Goal: Task Accomplishment & Management: Manage account settings

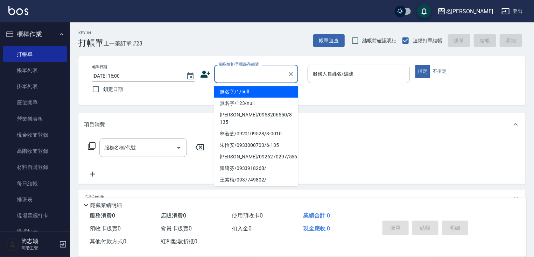
drag, startPoint x: 246, startPoint y: 73, endPoint x: 247, endPoint y: 77, distance: 4.3
click at [246, 72] on input "顧客姓名/手機號碼/編號" at bounding box center [250, 74] width 67 height 12
click at [244, 92] on li "無名字/1/null" at bounding box center [256, 92] width 84 height 12
type input "無名字/1/null"
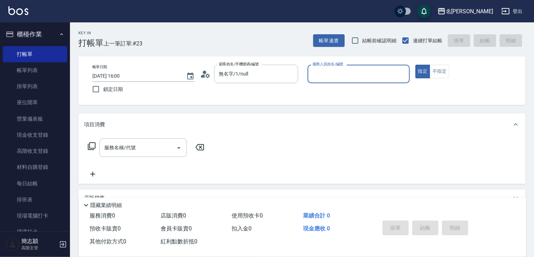
click at [345, 72] on div "服務人員姓名/編號 服務人員姓名/編號" at bounding box center [358, 74] width 102 height 19
type input "[PERSON_NAME]-10"
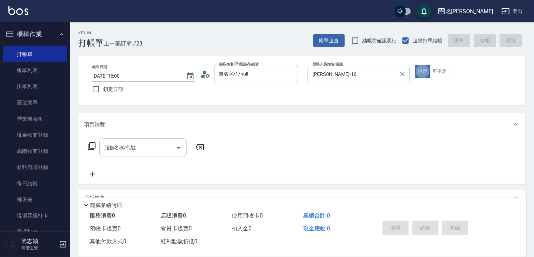
type button "true"
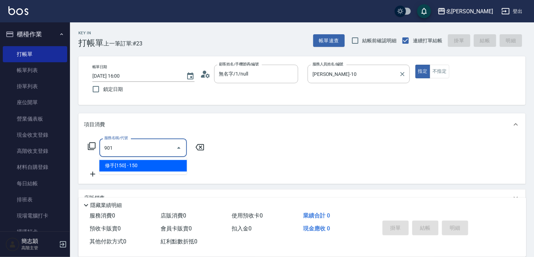
type input "修手[150](901)"
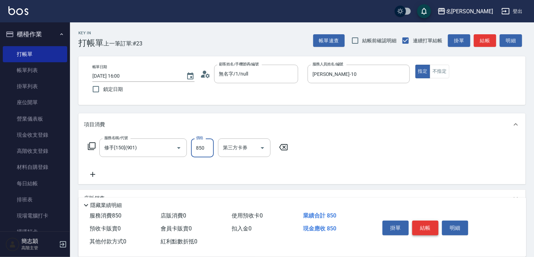
type input "850"
click at [428, 225] on button "結帳" at bounding box center [425, 228] width 26 height 15
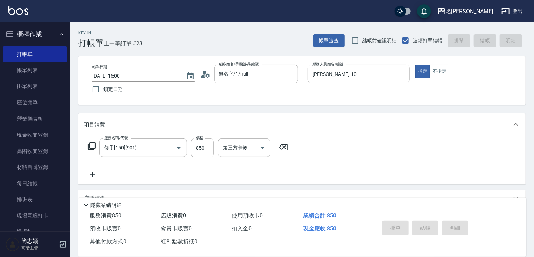
type input "[DATE] 17:36"
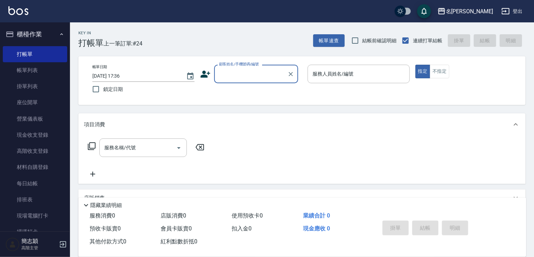
click at [257, 72] on input "顧客姓名/手機號碼/編號" at bounding box center [250, 74] width 67 height 12
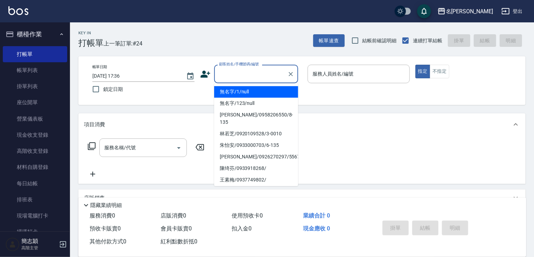
click at [255, 91] on li "無名字/1/null" at bounding box center [256, 92] width 84 height 12
type input "無名字/1/null"
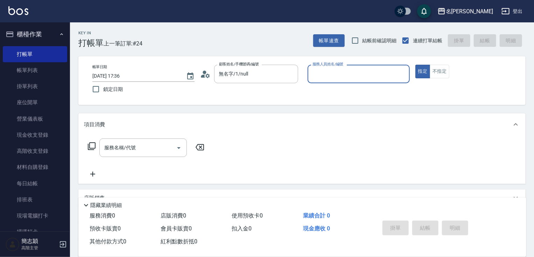
click at [347, 73] on div "服務人員姓名/編號 服務人員姓名/編號" at bounding box center [358, 74] width 102 height 19
type input "IVY-3"
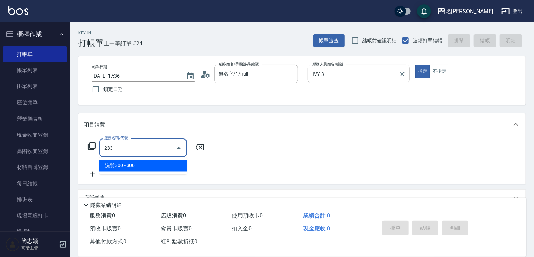
type input "洗髮300(233)"
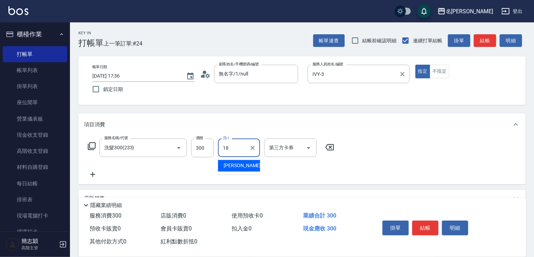
type input "小慧-18"
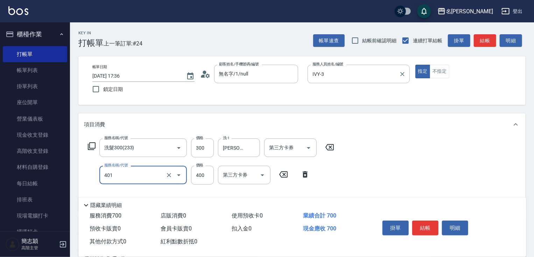
type input "剪髮(400)(401)"
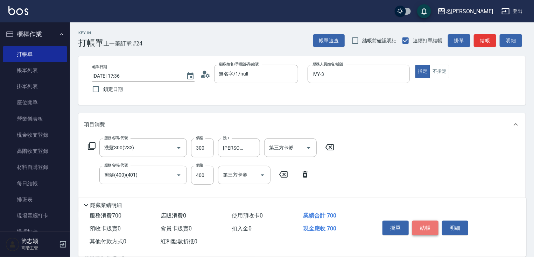
click at [426, 229] on button "結帳" at bounding box center [425, 228] width 26 height 15
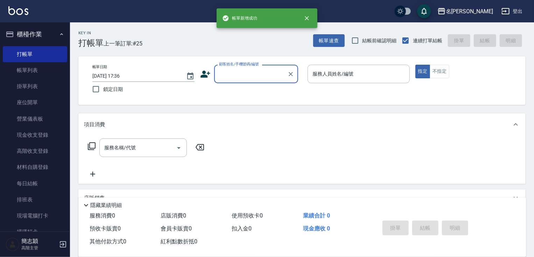
click at [258, 75] on input "顧客姓名/手機號碼/編號" at bounding box center [250, 74] width 67 height 12
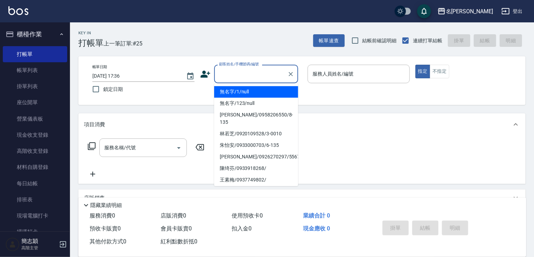
click at [256, 93] on li "無名字/1/null" at bounding box center [256, 92] width 84 height 12
type input "無名字/1/null"
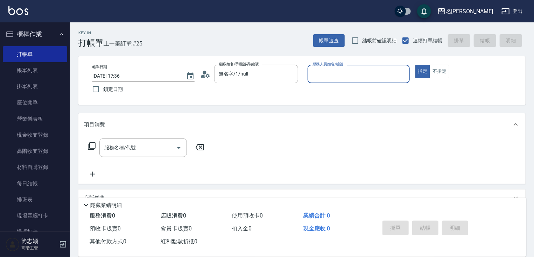
click at [346, 78] on input "服務人員姓名/編號" at bounding box center [358, 74] width 96 height 12
type input "Joanne-1"
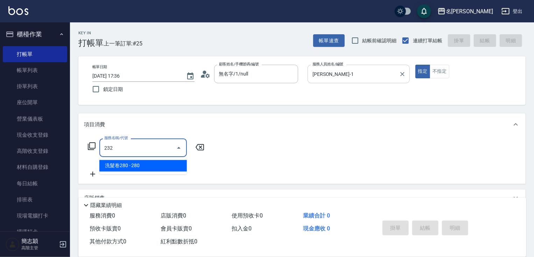
type input "洗髮卷280(232)"
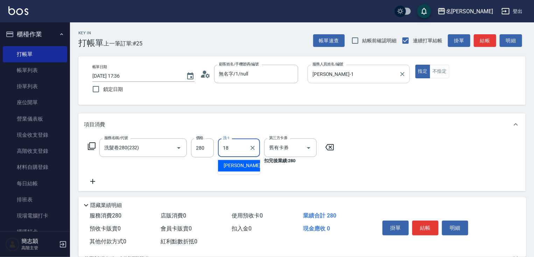
type input "小慧-18"
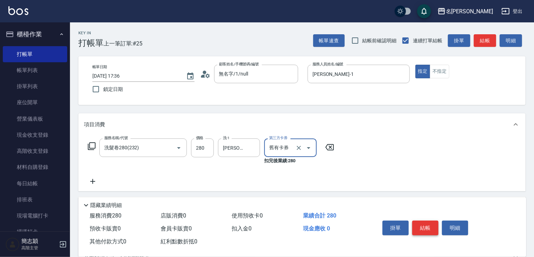
click at [422, 221] on button "結帳" at bounding box center [425, 228] width 26 height 15
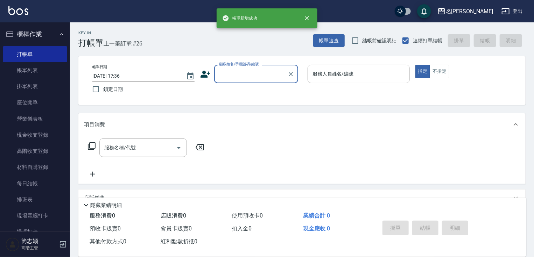
click at [266, 77] on input "顧客姓名/手機號碼/編號" at bounding box center [250, 74] width 67 height 12
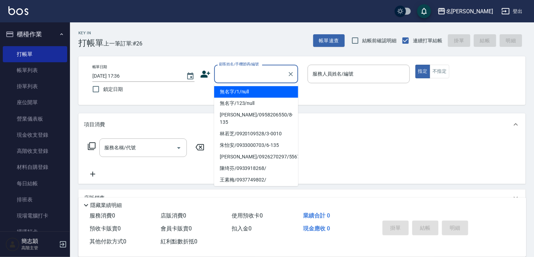
click at [266, 94] on li "無名字/1/null" at bounding box center [256, 92] width 84 height 12
type input "無名字/1/null"
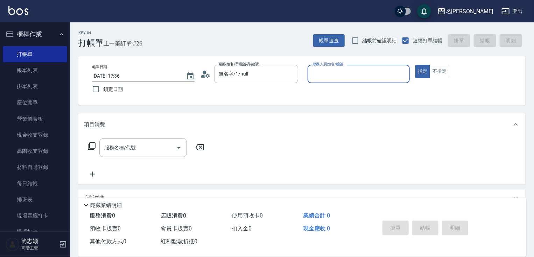
click at [334, 78] on input "服務人員姓名/編號" at bounding box center [358, 74] width 96 height 12
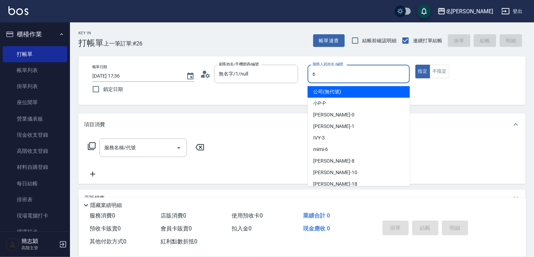
type input "mimi-6"
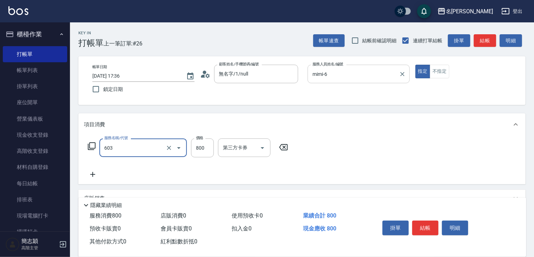
type input "洗+護[800](603)"
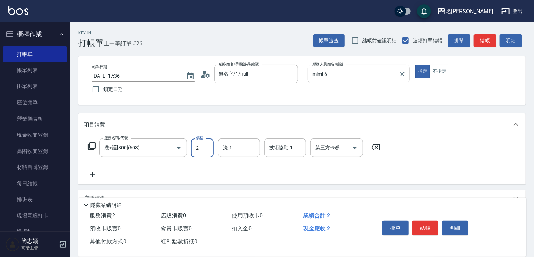
type input "0"
type input "肉圓-20"
click at [428, 225] on button "結帳" at bounding box center [425, 228] width 26 height 15
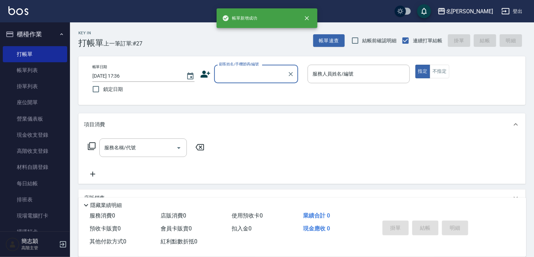
click at [263, 74] on input "顧客姓名/手機號碼/編號" at bounding box center [250, 74] width 67 height 12
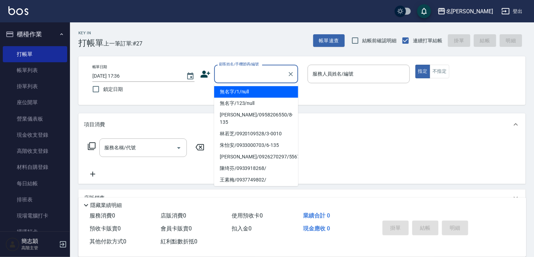
click at [258, 90] on li "無名字/1/null" at bounding box center [256, 92] width 84 height 12
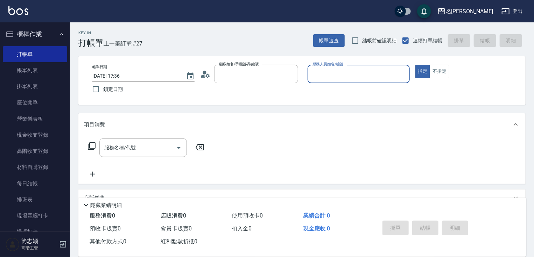
type input "無名字/1/null"
click at [347, 65] on div "服務人員姓名/編號" at bounding box center [358, 74] width 102 height 19
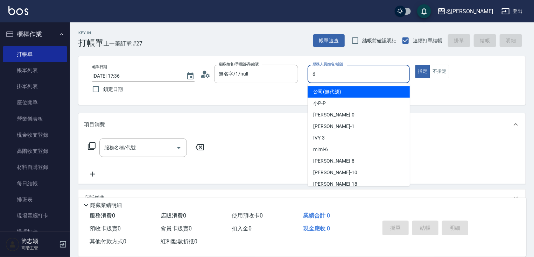
type input "mimi-6"
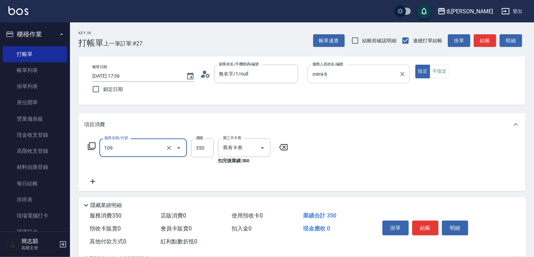
type input "新草本單次(109)"
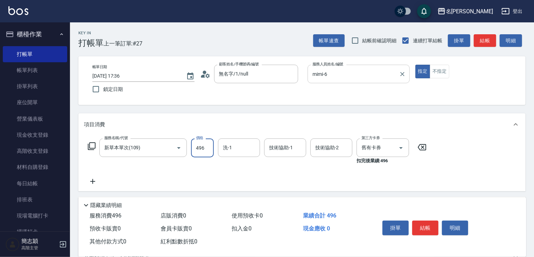
type input "496"
type input "mimi-6"
click at [421, 228] on button "結帳" at bounding box center [425, 228] width 26 height 15
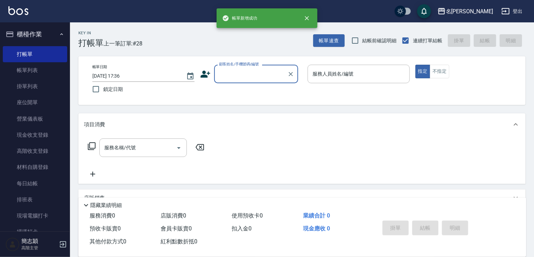
click at [250, 70] on input "顧客姓名/手機號碼/編號" at bounding box center [250, 74] width 67 height 12
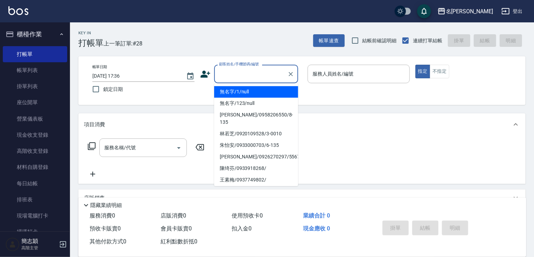
click at [248, 91] on li "無名字/1/null" at bounding box center [256, 92] width 84 height 12
type input "無名字/1/null"
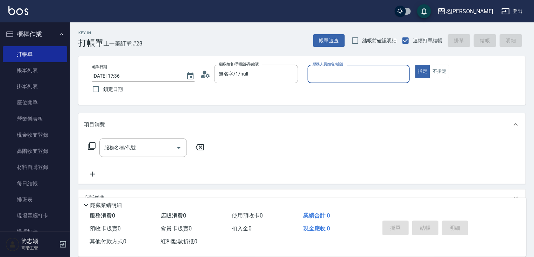
click at [348, 73] on div "服務人員姓名/編號 服務人員姓名/編號" at bounding box center [358, 74] width 102 height 19
type input "mimi-6"
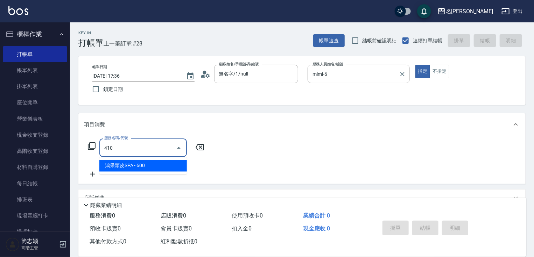
type input "鴻果頭皮SPA(410)"
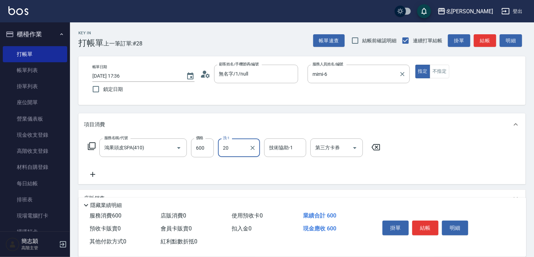
type input "肉圓-20"
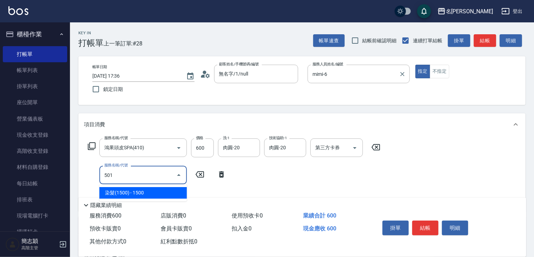
type input "染髮(1500)(501)"
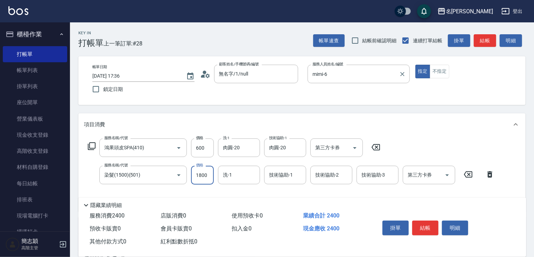
type input "1800"
type input "肉圓-20"
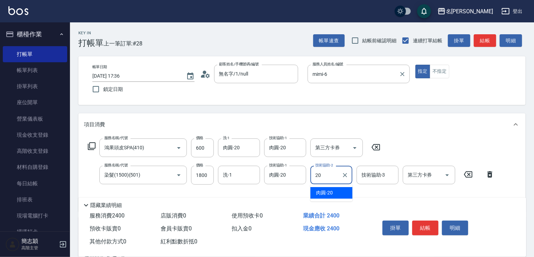
type input "肉圓-20"
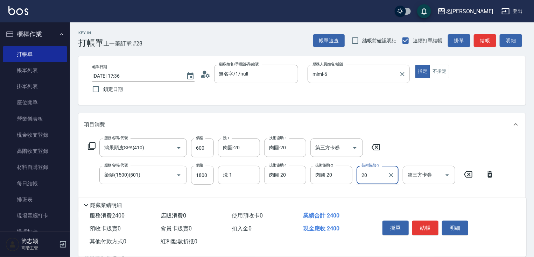
type input "肉圓-20"
type input "精油75(808)"
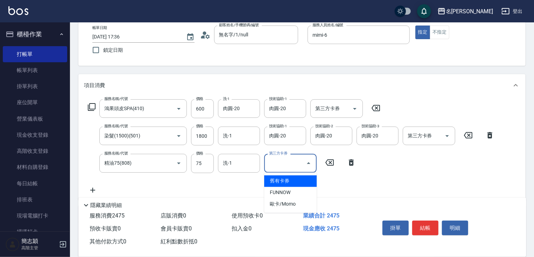
scroll to position [57, 0]
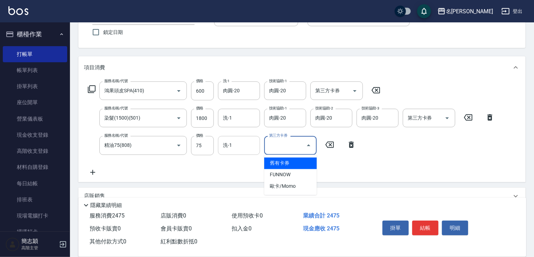
click at [247, 145] on input "洗-1" at bounding box center [239, 145] width 36 height 12
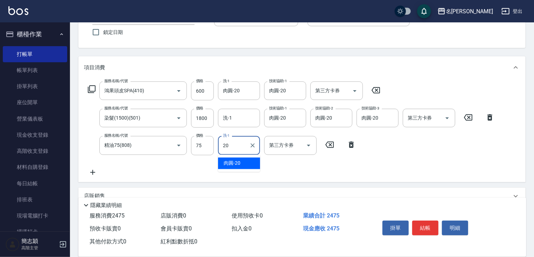
type input "肉圓-20"
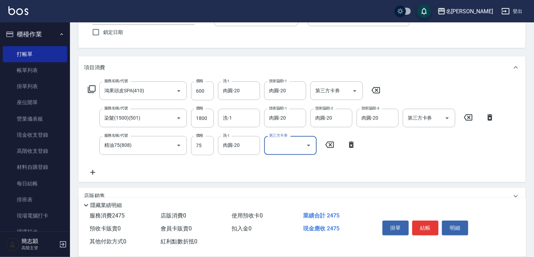
click at [337, 172] on div "服務名稱/代號 鴻果頭皮SPA(410) 服務名稱/代號 價格 600 價格 洗-1 肉圓-20 洗-1 技術協助-1 肉圓-20 技術協助-1 第三方卡券 …" at bounding box center [291, 128] width 414 height 95
click at [425, 226] on button "結帳" at bounding box center [425, 228] width 26 height 15
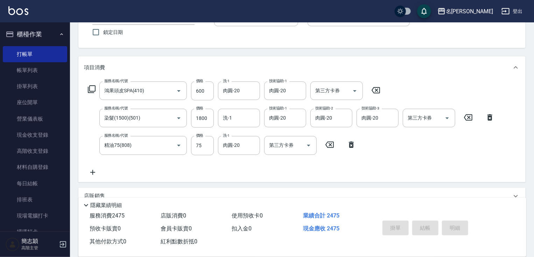
type input "2025/08/23 17:37"
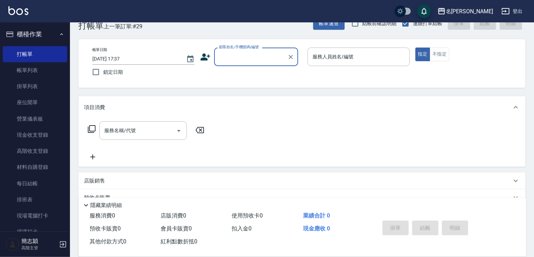
scroll to position [17, 0]
click at [253, 60] on input "顧客姓名/手機號碼/編號" at bounding box center [250, 57] width 67 height 12
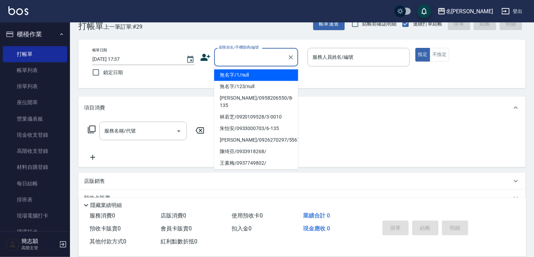
drag, startPoint x: 253, startPoint y: 76, endPoint x: 342, endPoint y: 52, distance: 91.5
click at [253, 76] on li "無名字/1/null" at bounding box center [256, 75] width 84 height 12
type input "無名字/1/null"
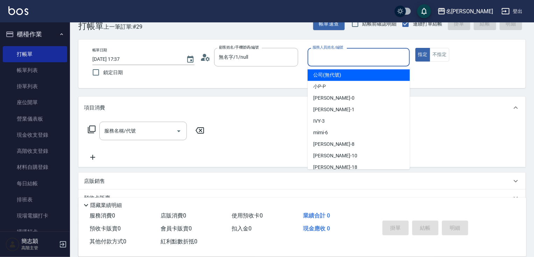
click at [342, 52] on div "服務人員姓名/編號 服務人員姓名/編號" at bounding box center [358, 57] width 102 height 19
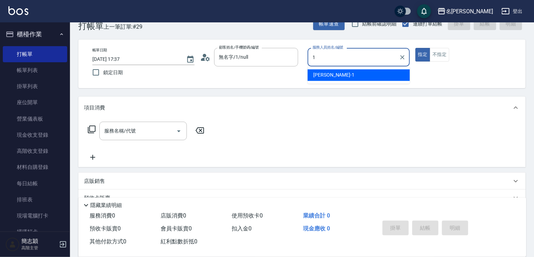
type input "[PERSON_NAME]-1"
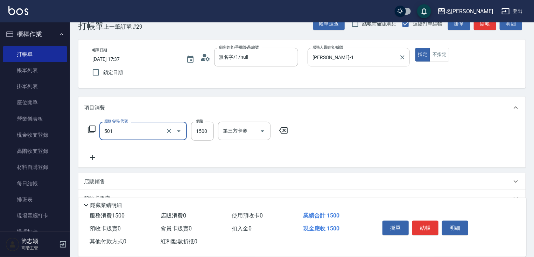
type input "染髮(1500)(501)"
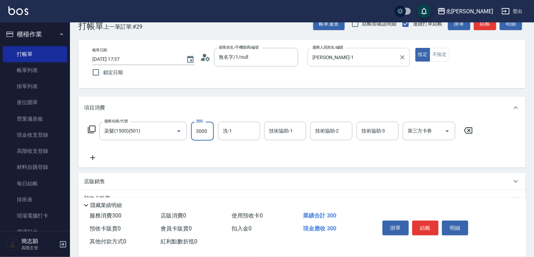
type input "3000"
type input "鴨肉-23"
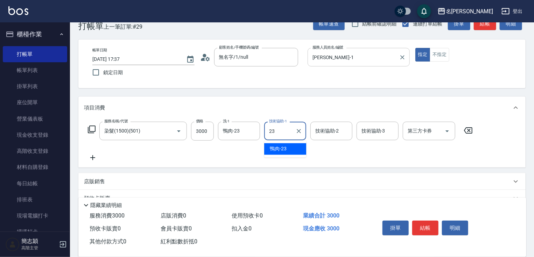
type input "鴨肉-23"
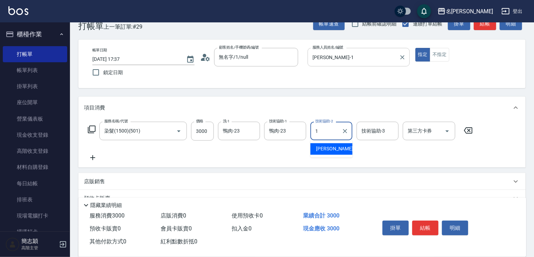
type input "[PERSON_NAME]-1"
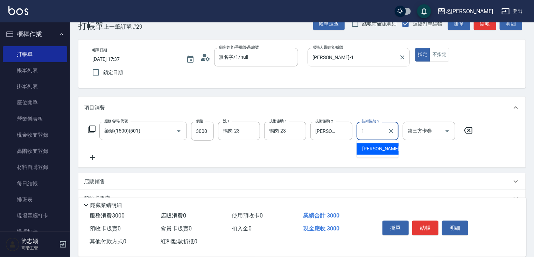
type input "[PERSON_NAME]-1"
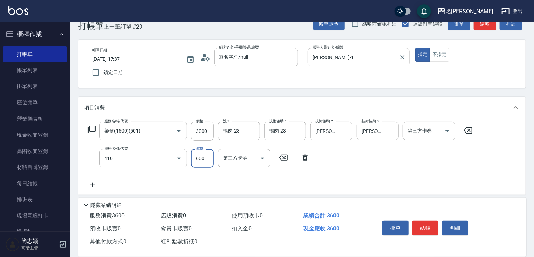
type input "鴻果頭皮SPA(410)"
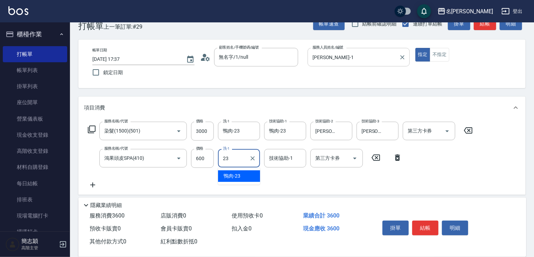
type input "鴨肉-23"
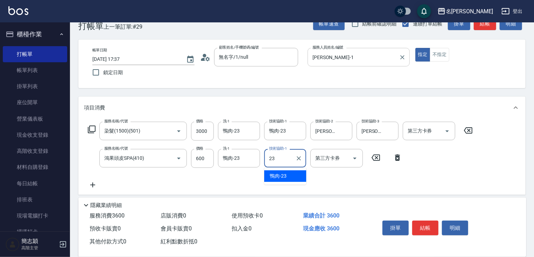
type input "鴨肉-23"
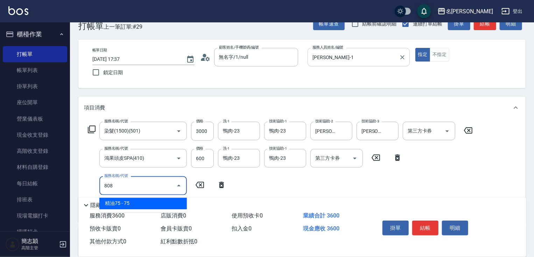
type input "精油75(808)"
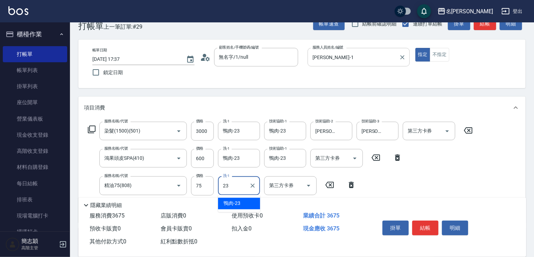
type input "鴨肉-23"
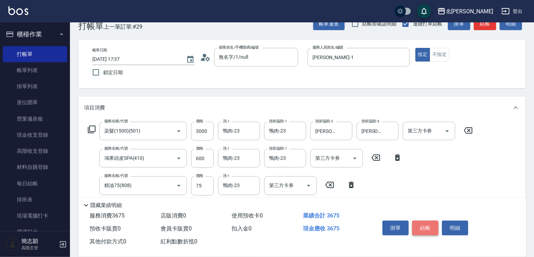
click at [436, 224] on button "結帳" at bounding box center [425, 228] width 26 height 15
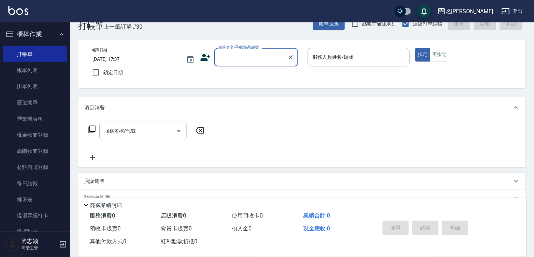
click at [255, 57] on input "顧客姓名/手機號碼/編號" at bounding box center [250, 57] width 67 height 12
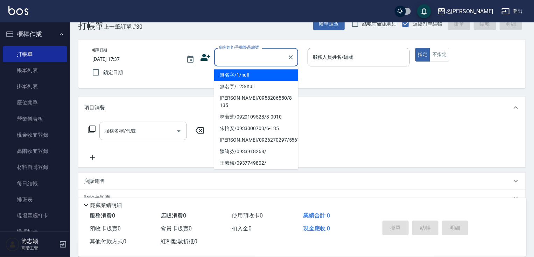
click at [259, 74] on li "無名字/1/null" at bounding box center [256, 75] width 84 height 12
type input "無名字/1/null"
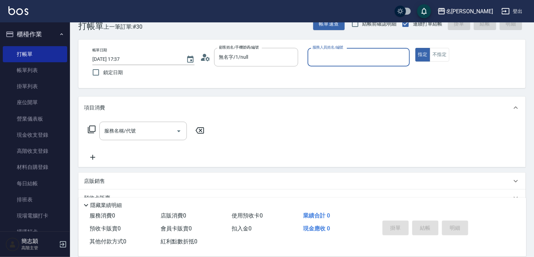
click at [334, 64] on div "服務人員姓名/編號" at bounding box center [358, 57] width 102 height 19
type input "[PERSON_NAME]-1"
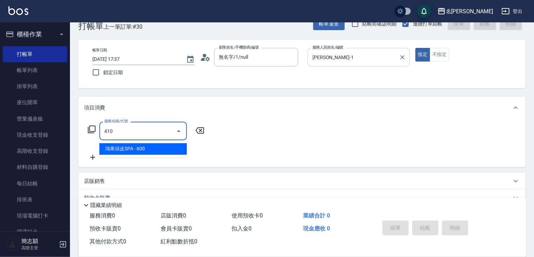
type input "鴻果頭皮SPA(410)"
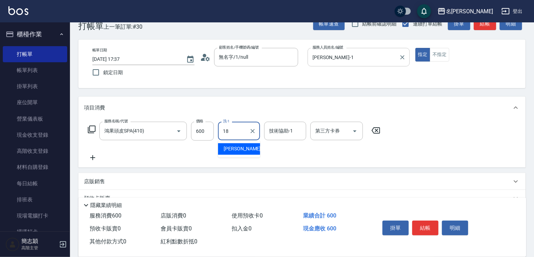
type input "小慧-18"
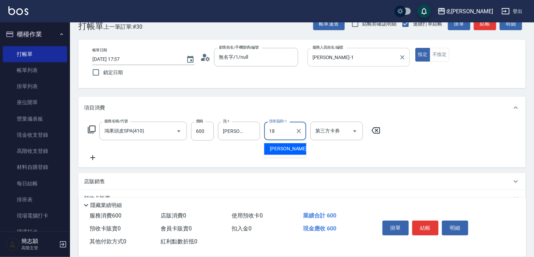
type input "小慧-18"
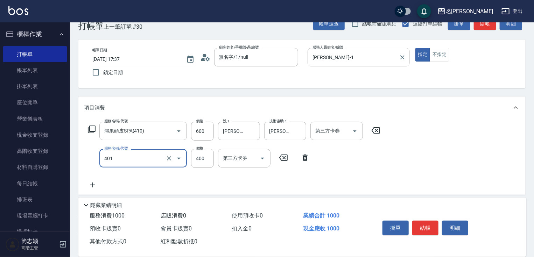
type input "剪髮(400)(401)"
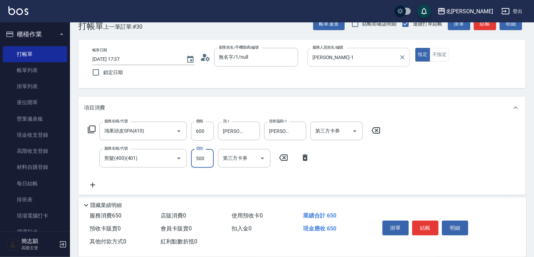
type input "500"
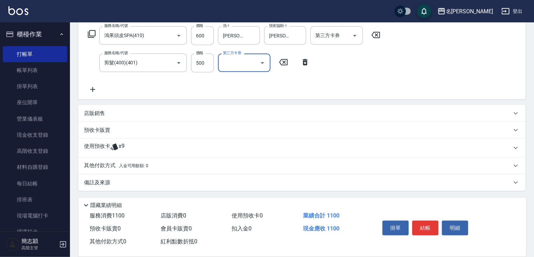
click at [100, 168] on p "其他付款方式 入金可用餘額: 0" at bounding box center [116, 166] width 64 height 8
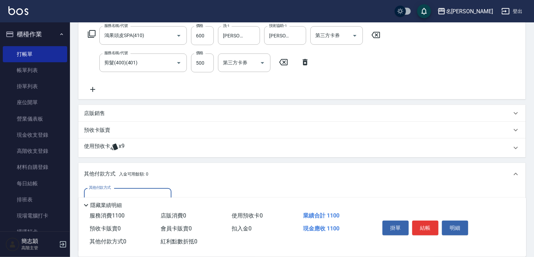
scroll to position [0, 0]
click at [106, 198] on div "隱藏業績明細" at bounding box center [302, 204] width 448 height 12
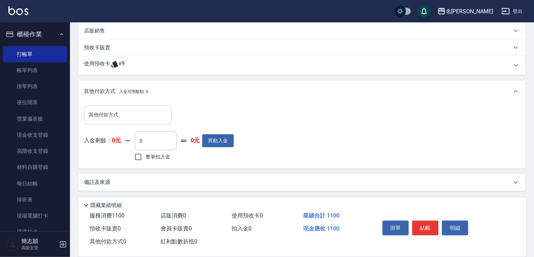
click at [98, 112] on div "其他付款方式 其他付款方式" at bounding box center [127, 115] width 87 height 19
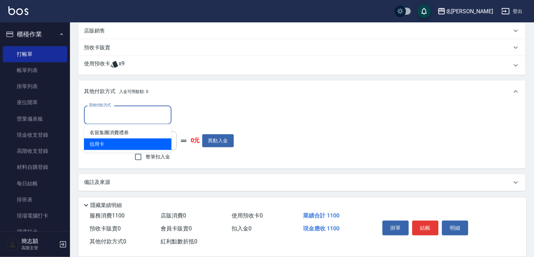
click at [95, 141] on span "信用卡" at bounding box center [127, 144] width 87 height 12
type input "信用卡"
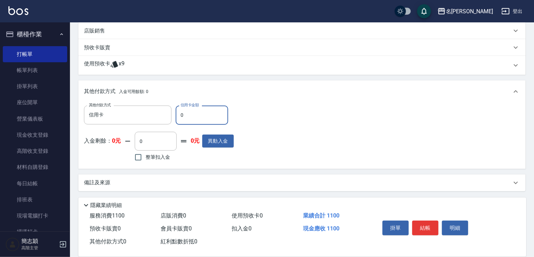
drag, startPoint x: 184, startPoint y: 115, endPoint x: 190, endPoint y: 115, distance: 5.6
click at [191, 115] on input "0" at bounding box center [202, 115] width 52 height 19
drag, startPoint x: 178, startPoint y: 115, endPoint x: 196, endPoint y: 116, distance: 17.6
click at [190, 116] on input "0" at bounding box center [202, 115] width 52 height 19
type input "1100"
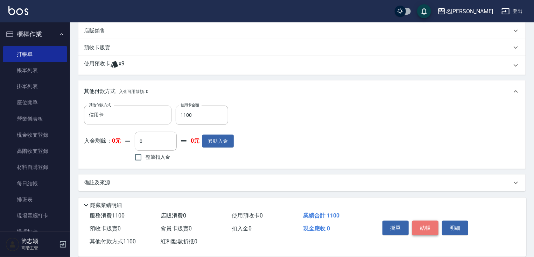
click at [424, 224] on button "結帳" at bounding box center [425, 228] width 26 height 15
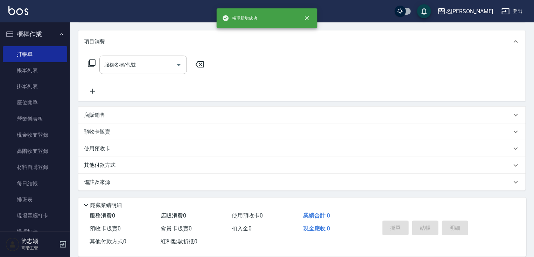
scroll to position [0, 0]
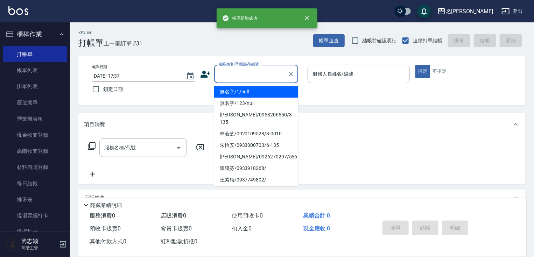
click at [235, 71] on input "顧客姓名/手機號碼/編號" at bounding box center [250, 74] width 67 height 12
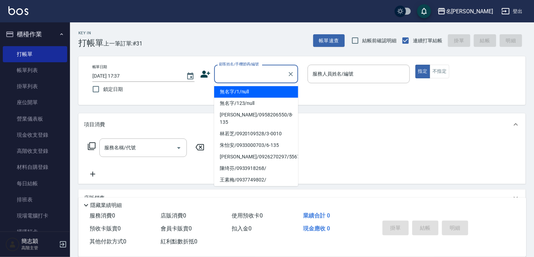
click at [236, 91] on li "無名字/1/null" at bounding box center [256, 92] width 84 height 12
type input "無名字/1/null"
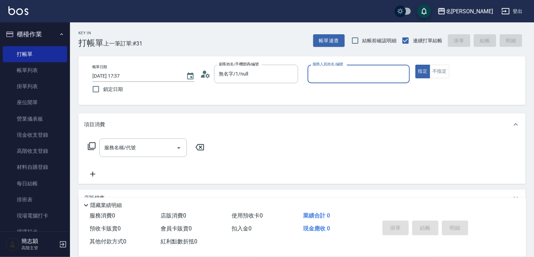
click at [305, 72] on div "帳單日期 2025/08/23 17:37 鎖定日期 顧客姓名/手機號碼/編號 無名字/1/null 顧客姓名/手機號碼/編號 服務人員姓名/編號 服務人員姓…" at bounding box center [302, 81] width 430 height 32
click at [312, 73] on input "服務人員姓名/編號" at bounding box center [358, 74] width 96 height 12
type input "Joanne-1"
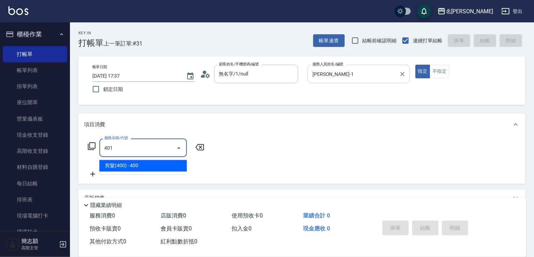
type input "剪髮(400)(401)"
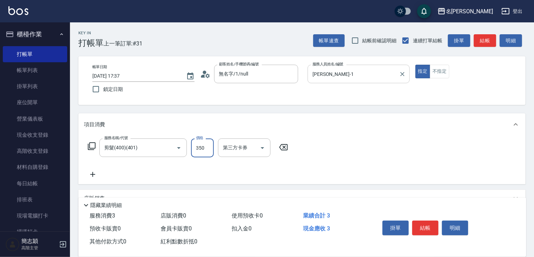
type input "350"
click at [421, 230] on button "結帳" at bounding box center [425, 228] width 26 height 15
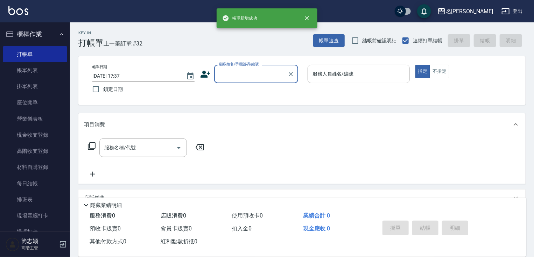
click at [265, 74] on input "顧客姓名/手機號碼/編號" at bounding box center [250, 74] width 67 height 12
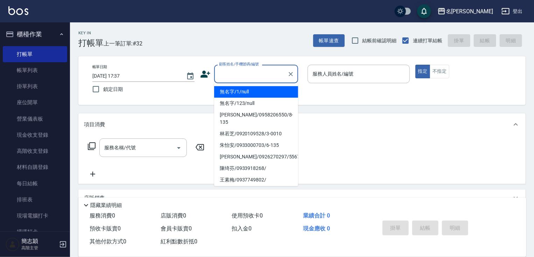
click at [261, 89] on li "無名字/1/null" at bounding box center [256, 92] width 84 height 12
type input "無名字/1/null"
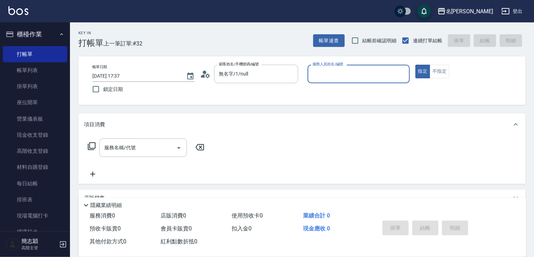
click at [333, 77] on input "服務人員姓名/編號" at bounding box center [358, 74] width 96 height 12
type input "IVY-3"
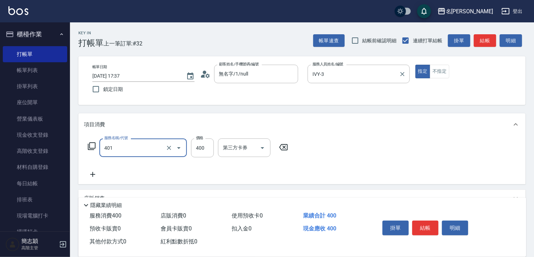
type input "剪髮(400)(401)"
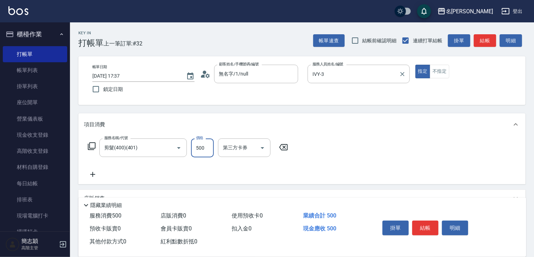
type input "500"
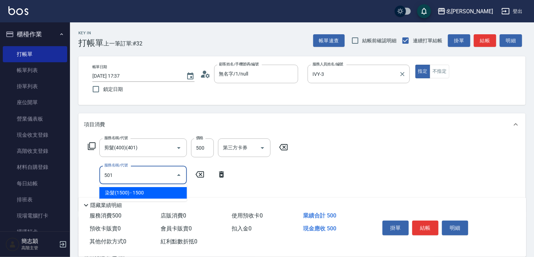
type input "染髮(1500)(501)"
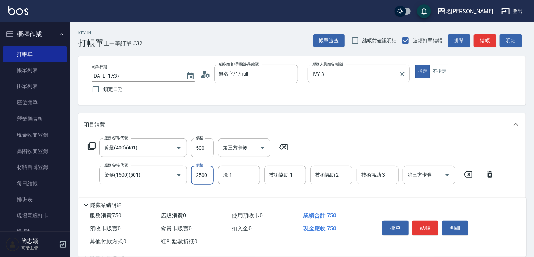
type input "2500"
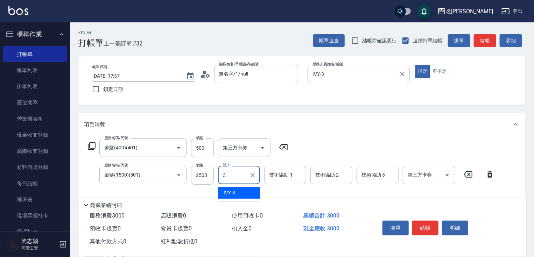
type input "IVY-3"
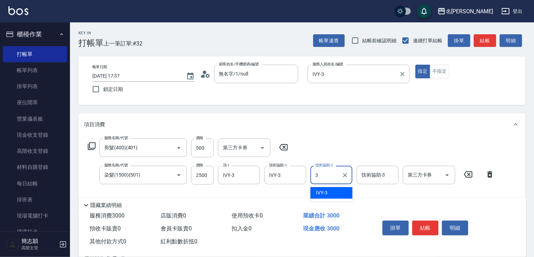
type input "IVY-3"
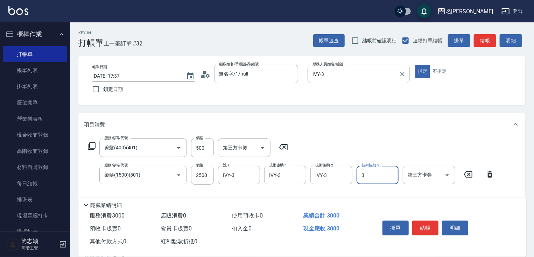
type input "IVY-3"
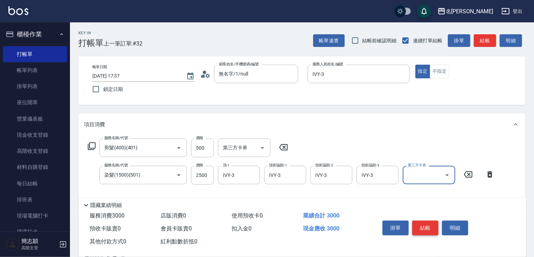
click at [435, 229] on button "結帳" at bounding box center [425, 228] width 26 height 15
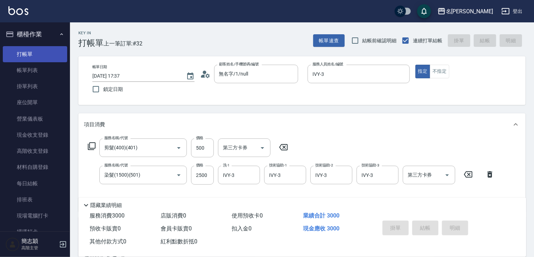
type input "2025/08/23 17:38"
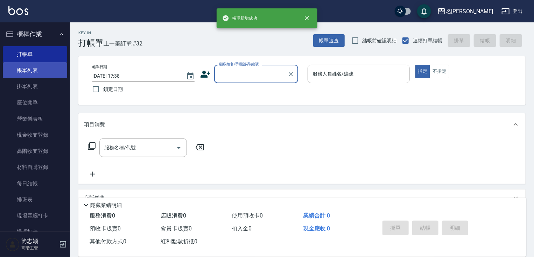
click at [34, 67] on link "帳單列表" at bounding box center [35, 70] width 64 height 16
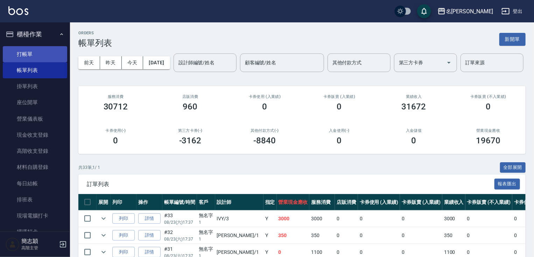
click at [19, 56] on link "打帳單" at bounding box center [35, 54] width 64 height 16
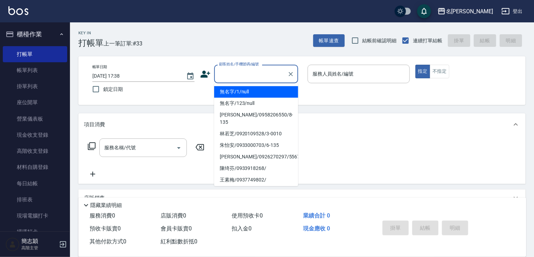
click at [256, 74] on input "顧客姓名/手機號碼/編號" at bounding box center [250, 74] width 67 height 12
click at [254, 92] on li "無名字/1/null" at bounding box center [256, 92] width 84 height 12
type input "無名字/1/null"
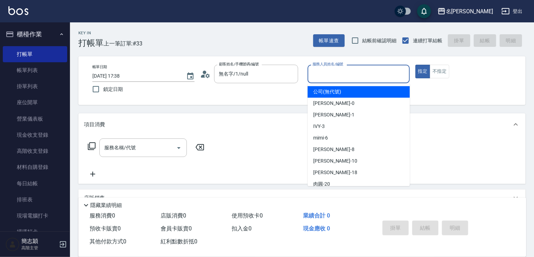
click at [343, 69] on div "服務人員姓名/編號 服務人員姓名/編號" at bounding box center [358, 74] width 102 height 19
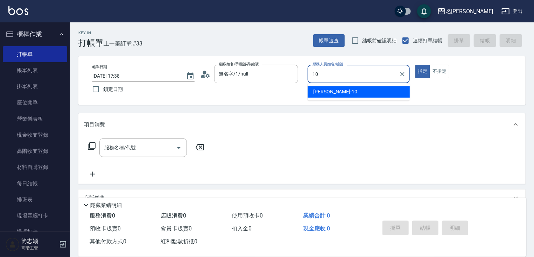
type input "蕭素雲-10"
type button "true"
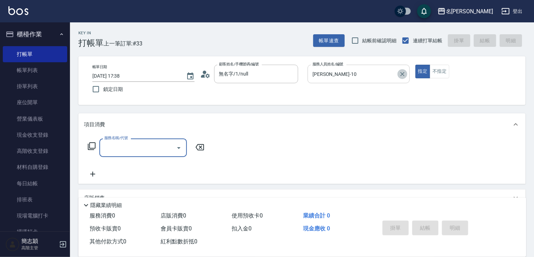
click at [398, 73] on button "Clear" at bounding box center [402, 74] width 10 height 10
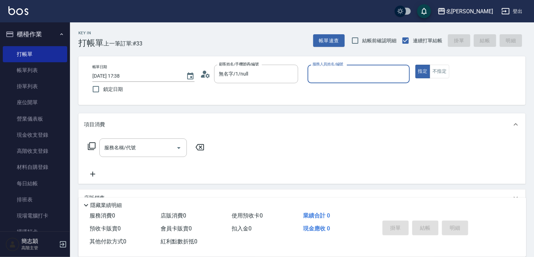
click at [362, 74] on input "服務人員姓名/編號" at bounding box center [358, 74] width 96 height 12
type input "Joanne-1"
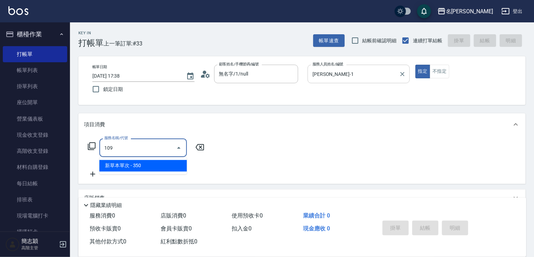
type input "新草本單次(109)"
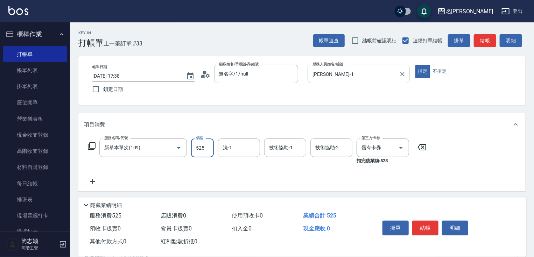
type input "525"
type input "小慧-18"
type input "鴨肉-23"
click at [418, 228] on button "結帳" at bounding box center [425, 228] width 26 height 15
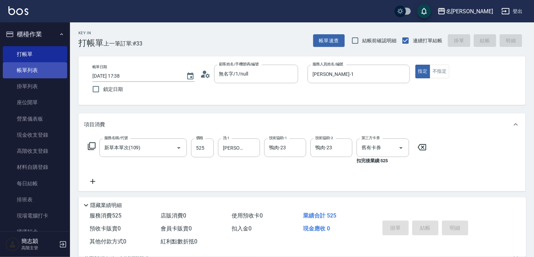
type input "2025/08/23 17:40"
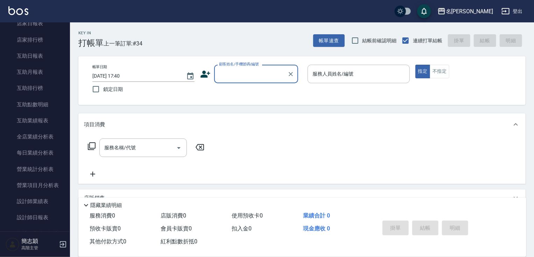
scroll to position [272, 0]
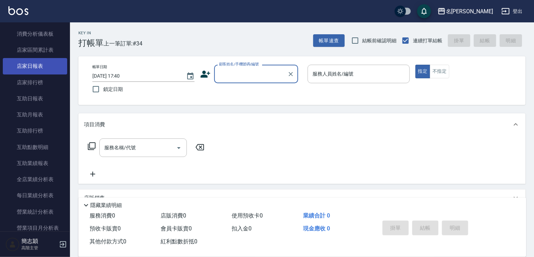
click at [51, 66] on link "店家日報表" at bounding box center [35, 66] width 64 height 16
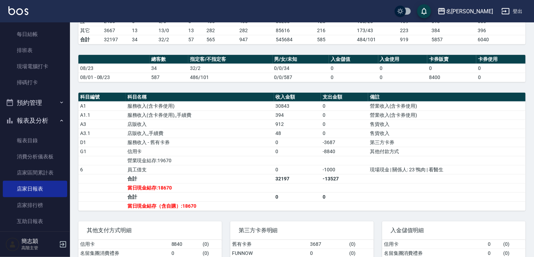
scroll to position [85, 0]
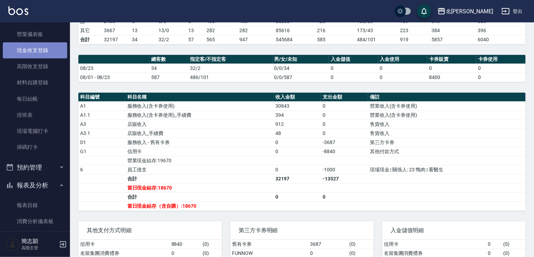
click at [45, 53] on link "現金收支登錄" at bounding box center [35, 50] width 64 height 16
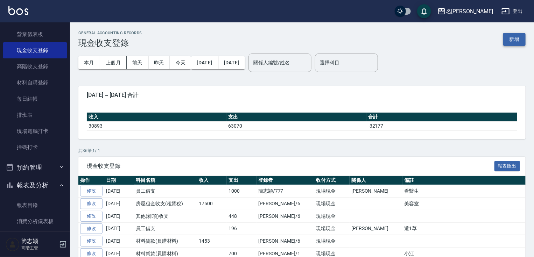
click at [509, 42] on button "新增" at bounding box center [514, 39] width 22 height 13
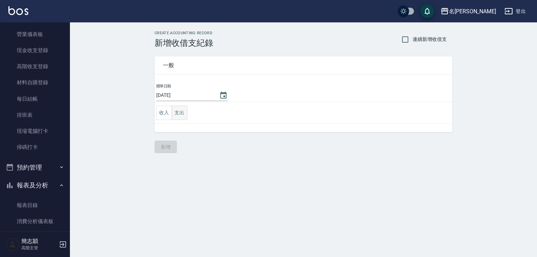
click at [172, 115] on button "支出" at bounding box center [180, 113] width 16 height 14
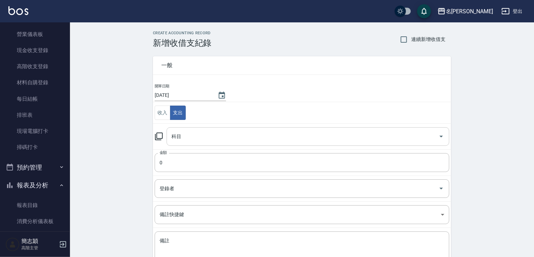
click at [245, 131] on input "科目" at bounding box center [303, 136] width 266 height 12
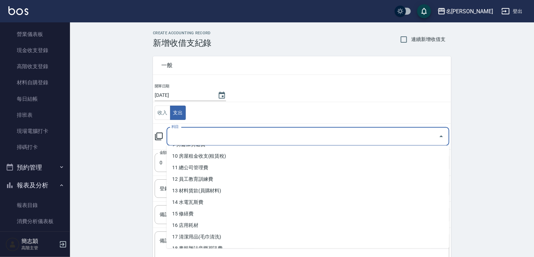
scroll to position [329, 0]
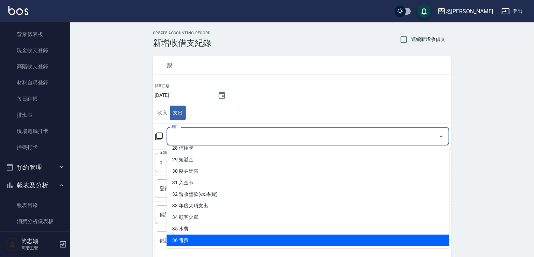
click at [393, 235] on li "36 電費" at bounding box center [307, 241] width 283 height 12
type input "36 電費"
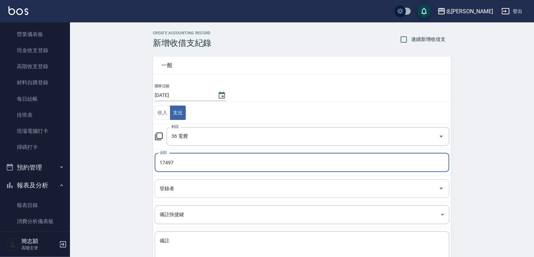
type input "17497"
click at [260, 184] on input "登錄者" at bounding box center [297, 189] width 278 height 12
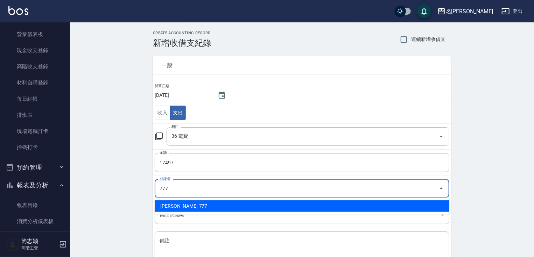
type input "簡志穎-777"
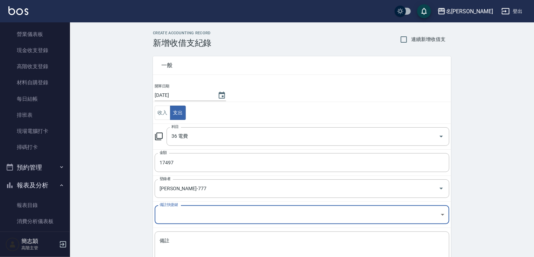
scroll to position [51, 0]
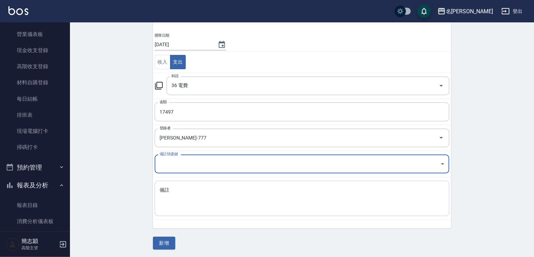
click at [315, 209] on textarea "備註" at bounding box center [301, 199] width 285 height 24
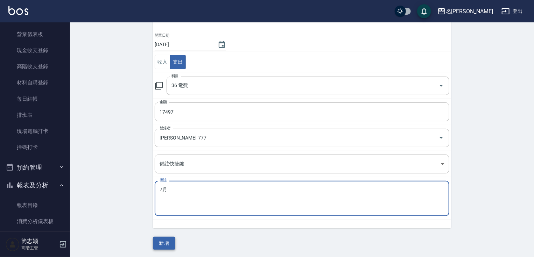
type textarea "7月"
click at [158, 244] on button "新增" at bounding box center [164, 243] width 22 height 13
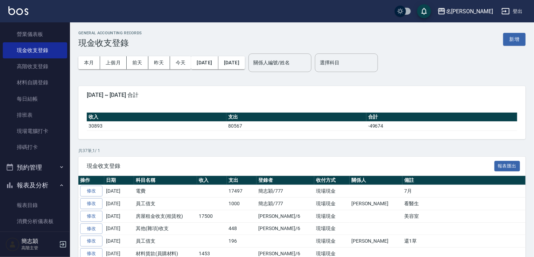
drag, startPoint x: 163, startPoint y: 236, endPoint x: 195, endPoint y: 268, distance: 45.3
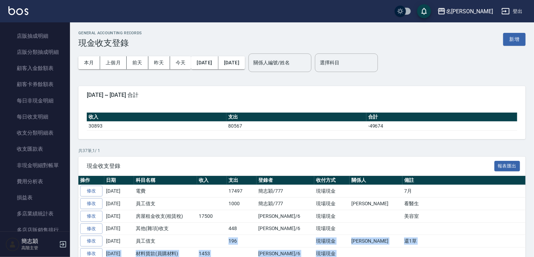
scroll to position [718, 0]
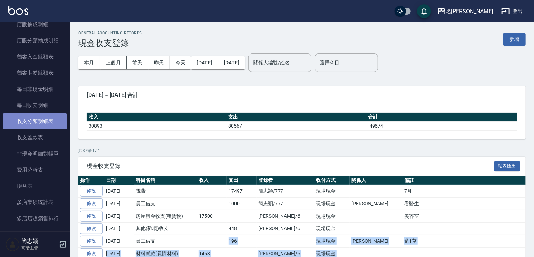
click at [57, 123] on link "收支分類明細表" at bounding box center [35, 121] width 64 height 16
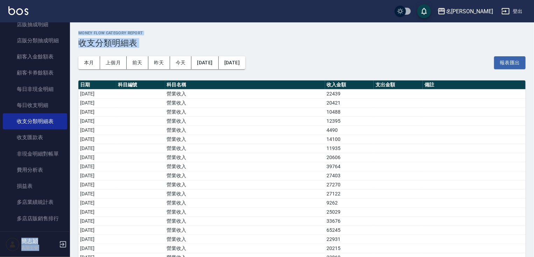
drag, startPoint x: 70, startPoint y: 66, endPoint x: 69, endPoint y: 45, distance: 21.4
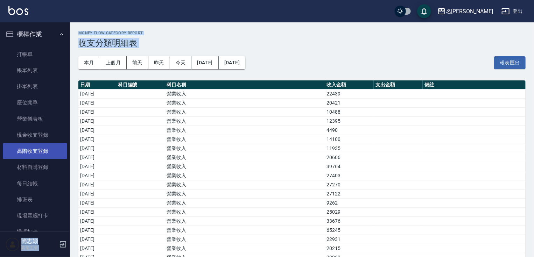
click at [50, 157] on link "高階收支登錄" at bounding box center [35, 151] width 64 height 16
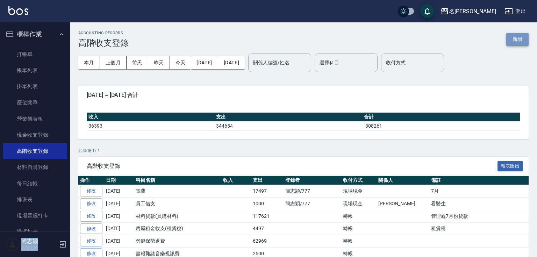
click at [517, 37] on button "新增" at bounding box center [517, 39] width 22 height 13
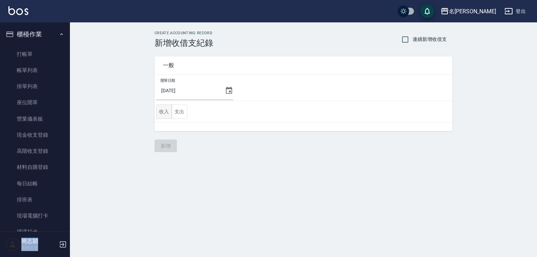
click at [162, 115] on button "收入" at bounding box center [164, 112] width 16 height 14
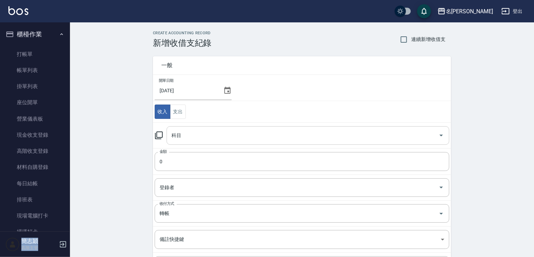
click at [246, 138] on input "科目" at bounding box center [303, 135] width 266 height 12
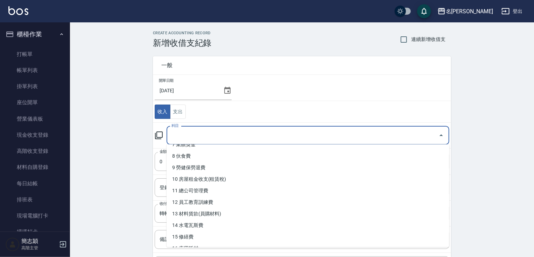
scroll to position [90, 0]
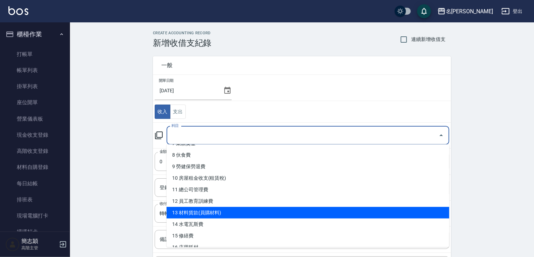
click at [342, 210] on li "13 材料貨款(員購材料)" at bounding box center [307, 213] width 283 height 12
type input "13 材料貨款(員購材料)"
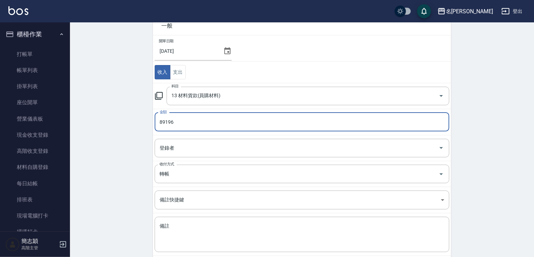
scroll to position [67, 0]
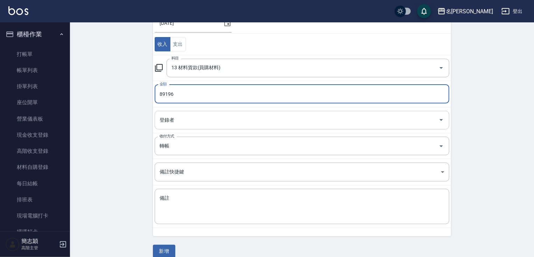
type input "89196"
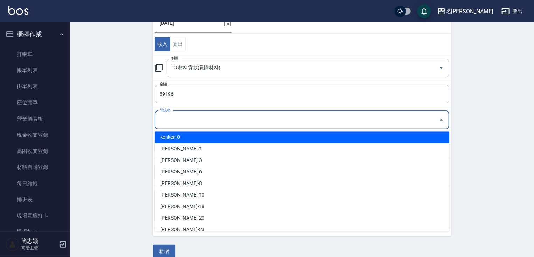
click at [217, 122] on input "登錄者" at bounding box center [297, 120] width 278 height 12
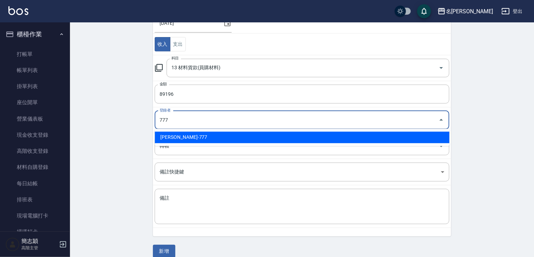
type input "簡志穎-777"
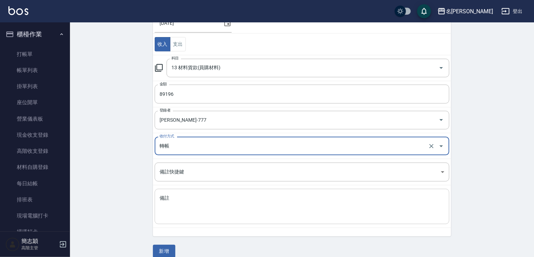
click at [200, 213] on textarea "備註" at bounding box center [301, 207] width 285 height 24
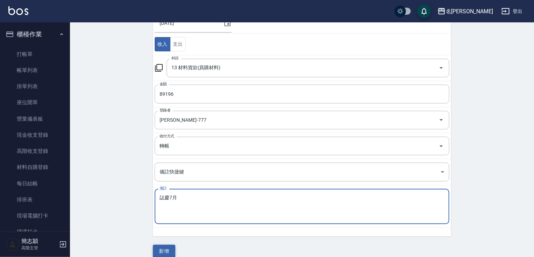
type textarea "誌慶7月"
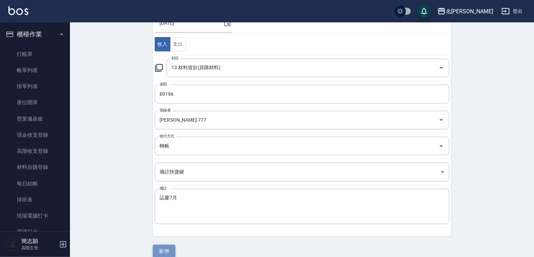
click at [164, 252] on button "新增" at bounding box center [164, 251] width 22 height 13
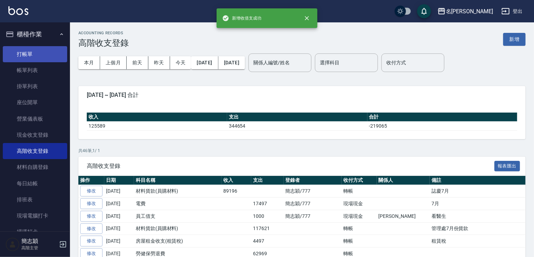
click at [34, 60] on link "打帳單" at bounding box center [35, 54] width 64 height 16
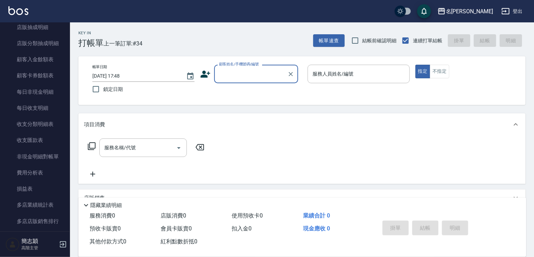
scroll to position [744, 0]
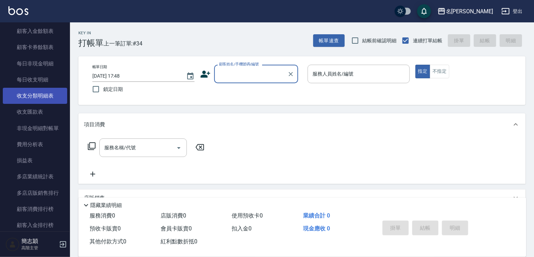
click at [47, 98] on link "收支分類明細表" at bounding box center [35, 96] width 64 height 16
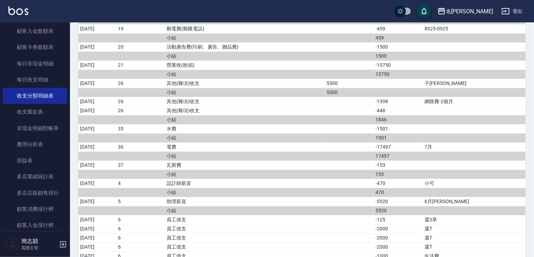
scroll to position [1122, 0]
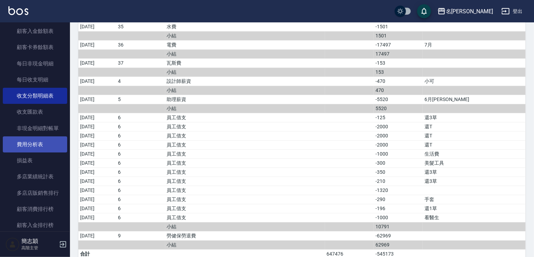
click at [41, 143] on link "費用分析表" at bounding box center [35, 144] width 64 height 16
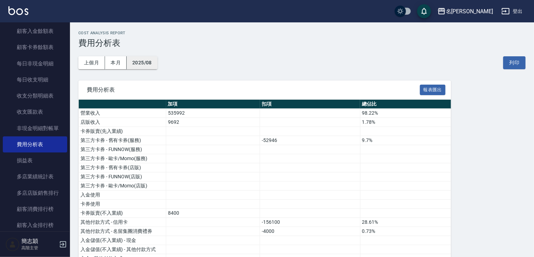
click at [147, 64] on button "2025/08" at bounding box center [142, 62] width 31 height 13
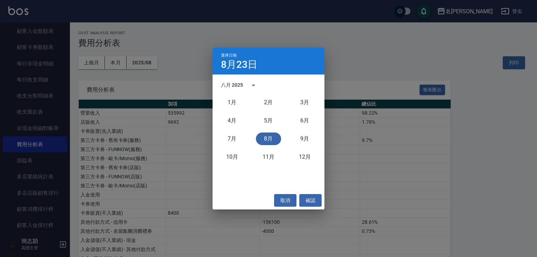
click at [233, 84] on div "八月 2025" at bounding box center [232, 84] width 22 height 7
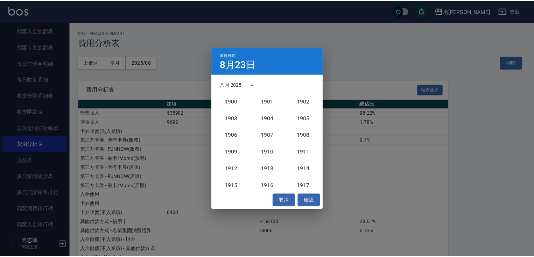
scroll to position [648, 0]
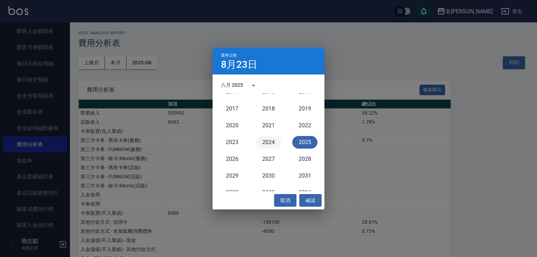
click at [264, 144] on button "2024" at bounding box center [268, 142] width 25 height 13
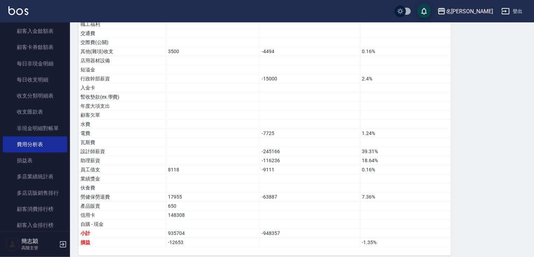
scroll to position [373, 0]
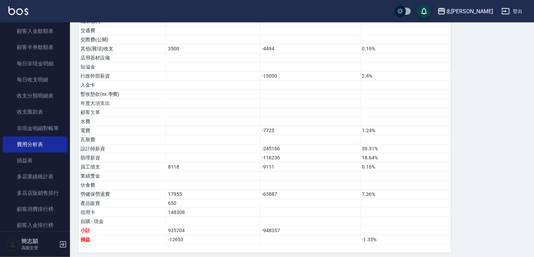
drag, startPoint x: 531, startPoint y: 199, endPoint x: 537, endPoint y: 227, distance: 28.2
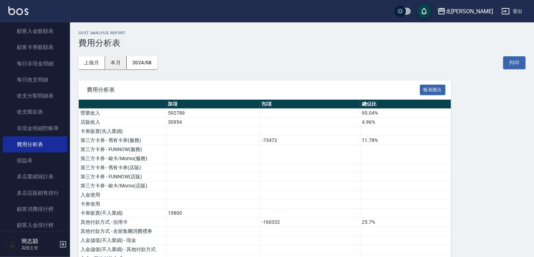
click at [124, 66] on button "本月" at bounding box center [116, 62] width 22 height 13
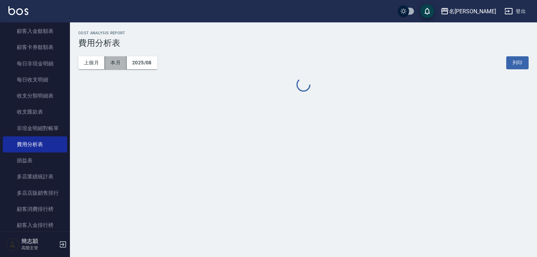
click at [113, 66] on button "本月" at bounding box center [116, 62] width 22 height 13
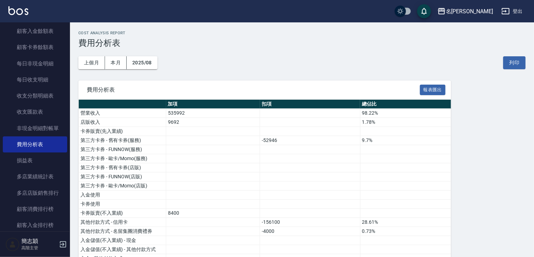
click at [70, 44] on div "櫃檯作業 打帳單 帳單列表 掛單列表 座位開單 營業儀表板 現金收支登錄 高階收支登錄 材料自購登錄 每日結帳 排班表 現場電腦打卡 掃碼打卡 預約管理 預約…" at bounding box center [35, 139] width 70 height 235
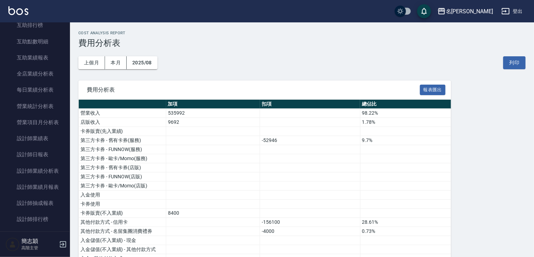
scroll to position [194, 0]
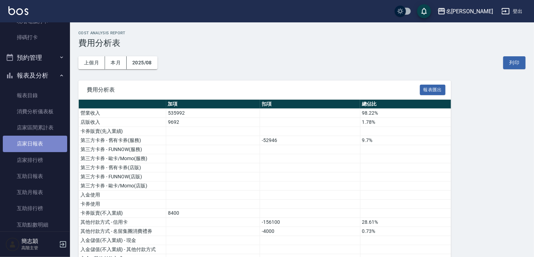
click at [35, 147] on link "店家日報表" at bounding box center [35, 144] width 64 height 16
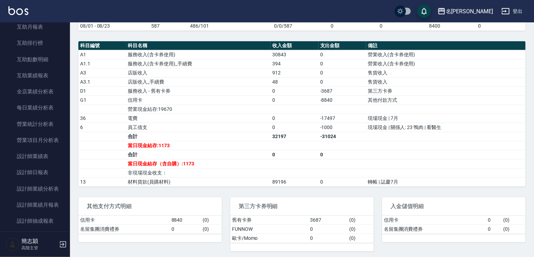
scroll to position [847, 0]
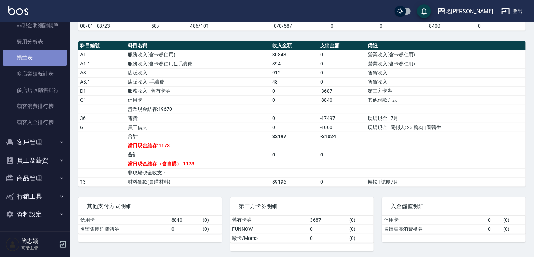
click at [42, 64] on link "損益表" at bounding box center [35, 58] width 64 height 16
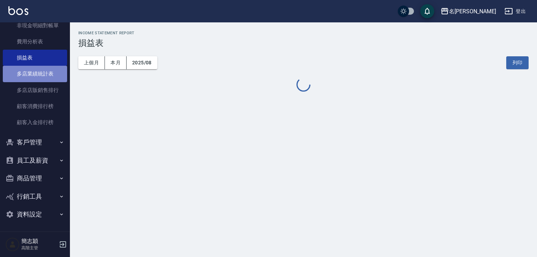
click at [41, 75] on link "多店業績統計表" at bounding box center [35, 74] width 64 height 16
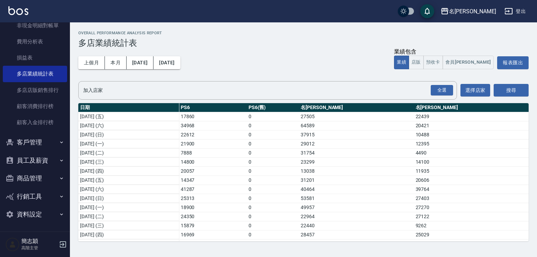
click at [70, 29] on div "Overall Performance Analysis Report 多店業績統計表 上個月 本月 2025/08/01 2025/08/31 業績包含 業…" at bounding box center [303, 135] width 467 height 227
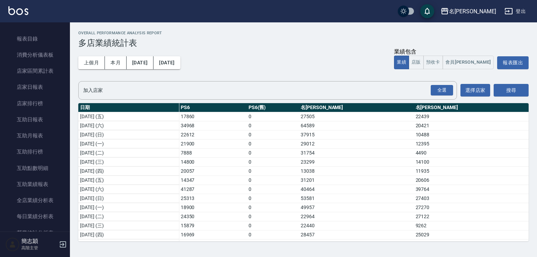
scroll to position [151, 0]
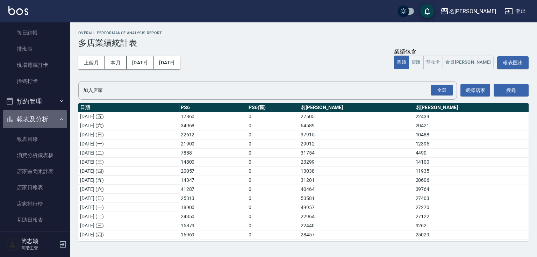
click at [44, 115] on button "報表及分析" at bounding box center [35, 119] width 64 height 18
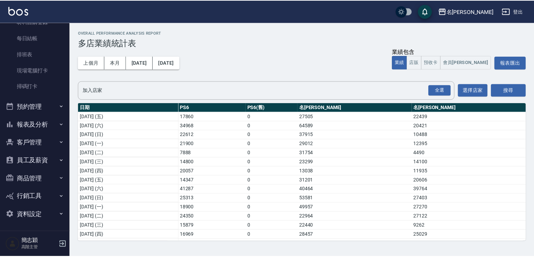
scroll to position [0, 0]
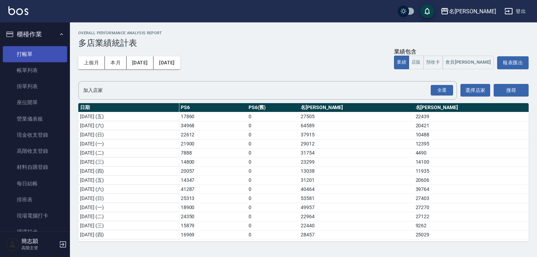
click at [46, 52] on link "打帳單" at bounding box center [35, 54] width 64 height 16
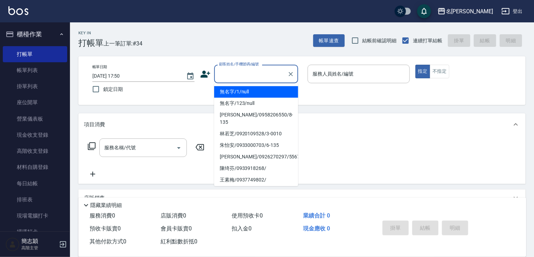
click at [276, 74] on input "顧客姓名/手機號碼/編號" at bounding box center [250, 74] width 67 height 12
click at [267, 94] on li "無名字/1/null" at bounding box center [256, 92] width 84 height 12
type input "無名字/1/null"
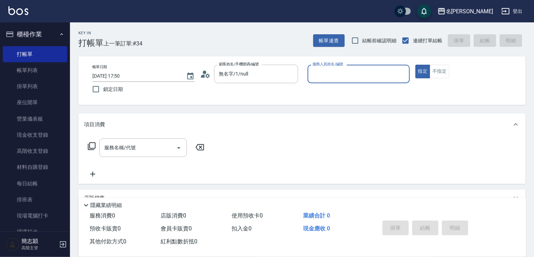
click at [328, 75] on div "服務人員姓名/編號 服務人員姓名/編號" at bounding box center [358, 74] width 102 height 19
type input "Joanne-1"
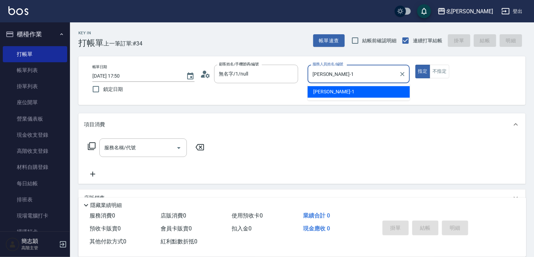
type button "true"
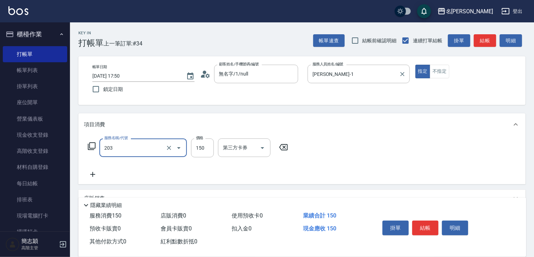
type input "洗髮[150](203)"
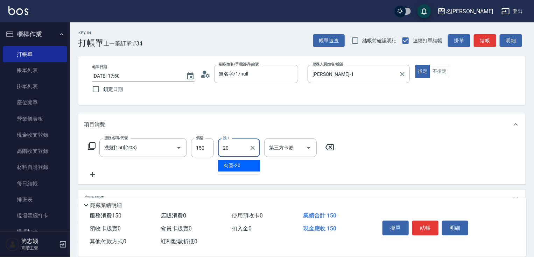
type input "肉圓-20"
click at [436, 231] on button "結帳" at bounding box center [425, 228] width 26 height 15
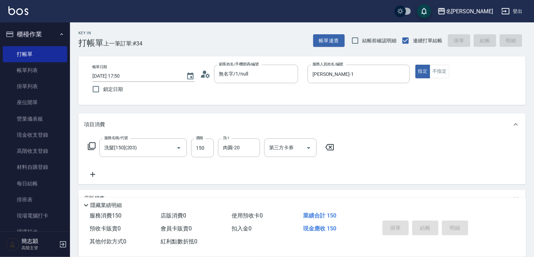
type input "2025/08/23 17:56"
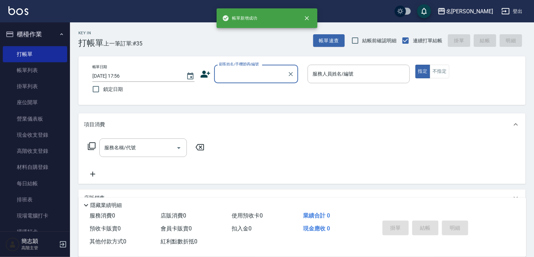
click at [257, 77] on input "顧客姓名/手機號碼/編號" at bounding box center [250, 74] width 67 height 12
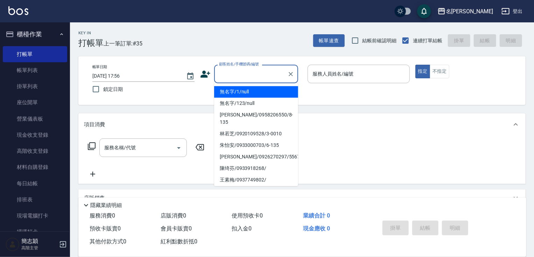
click at [251, 93] on li "無名字/1/null" at bounding box center [256, 92] width 84 height 12
type input "無名字/1/null"
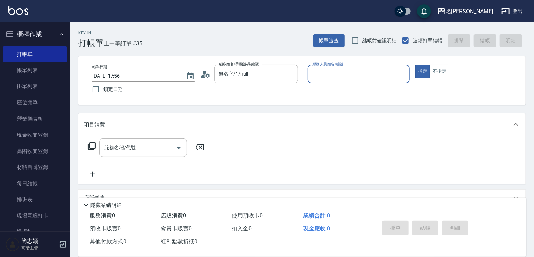
click at [343, 67] on label "服務人員姓名/編號" at bounding box center [327, 64] width 31 height 5
click at [347, 71] on input "服務人員姓名/編號" at bounding box center [358, 74] width 96 height 12
type input "Joanne-1"
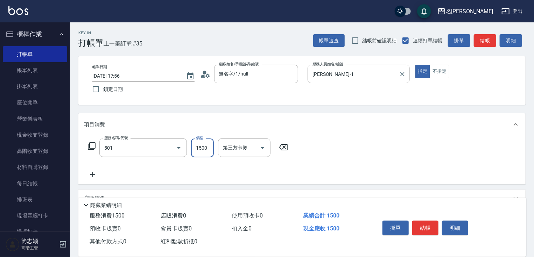
type input "染髮(1500)(501)"
type input "3600"
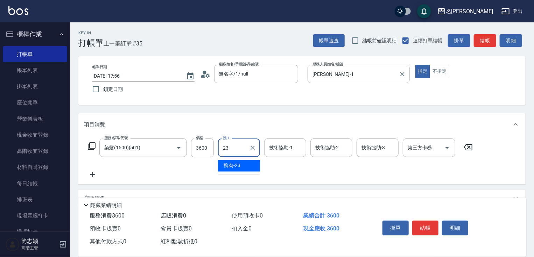
type input "鴨肉-23"
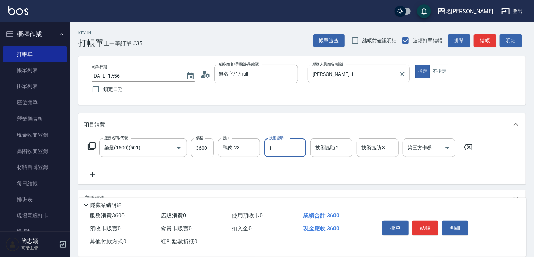
type input "Joanne-1"
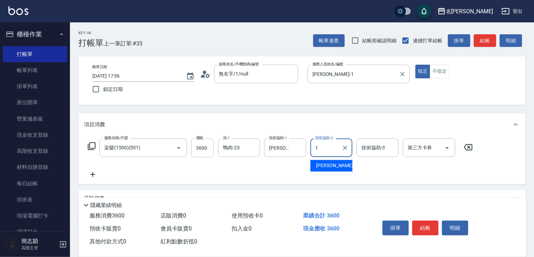
type input "Joanne-1"
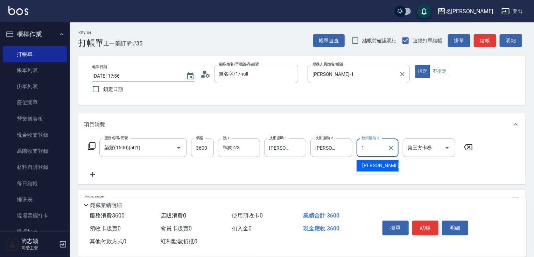
type input "Joanne-1"
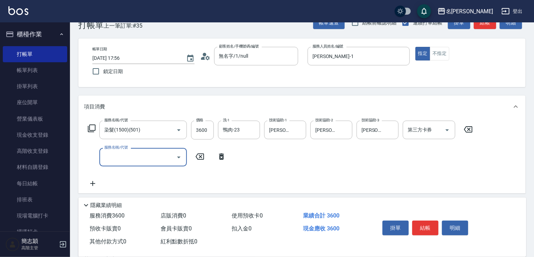
scroll to position [28, 0]
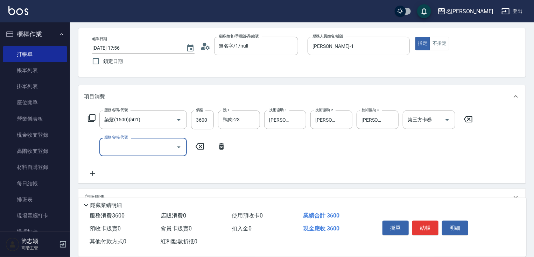
click at [219, 149] on icon at bounding box center [221, 146] width 17 height 8
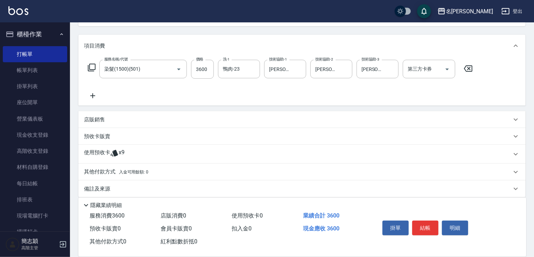
scroll to position [85, 0]
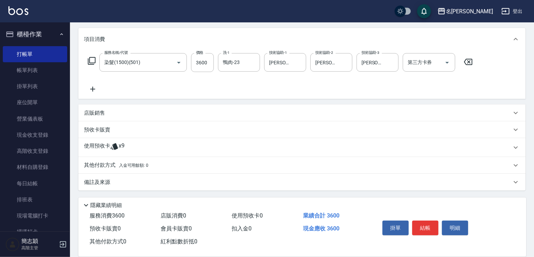
click at [99, 115] on p "店販銷售" at bounding box center [94, 112] width 21 height 7
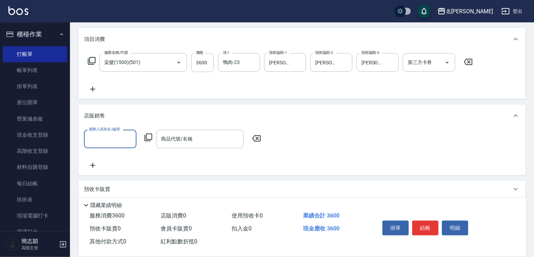
scroll to position [0, 0]
click at [117, 139] on input "服務人員姓名/編號" at bounding box center [110, 139] width 46 height 12
type input "Joanne-1"
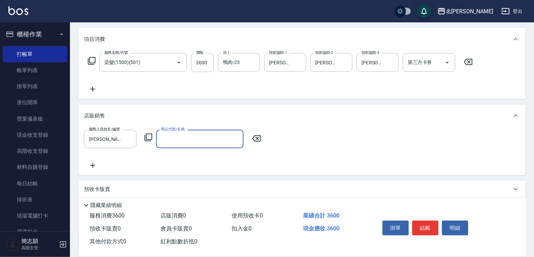
click at [150, 139] on icon at bounding box center [148, 138] width 8 height 8
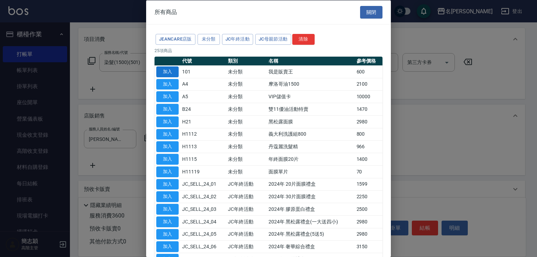
click at [166, 71] on button "加入" at bounding box center [167, 71] width 22 height 11
type input "我是販賣王"
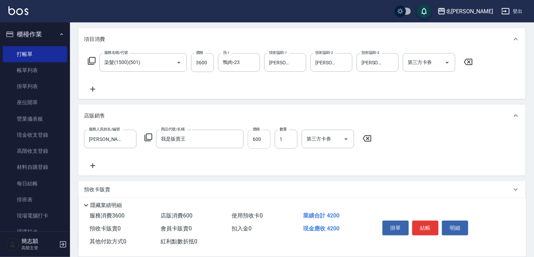
click at [249, 135] on input "600" at bounding box center [259, 139] width 23 height 19
type input "1350"
drag, startPoint x: 533, startPoint y: 136, endPoint x: 537, endPoint y: 207, distance: 70.7
click at [533, 203] on html "名留竹林 登出 櫃檯作業 打帳單 帳單列表 掛單列表 座位開單 營業儀表板 現金收支登錄 高階收支登錄 材料自購登錄 每日結帳 排班表 現場電腦打卡 掃碼打卡…" at bounding box center [267, 116] width 534 height 402
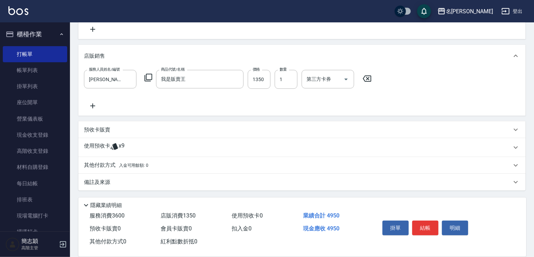
click at [112, 165] on p "其他付款方式 入金可用餘額: 0" at bounding box center [116, 166] width 64 height 8
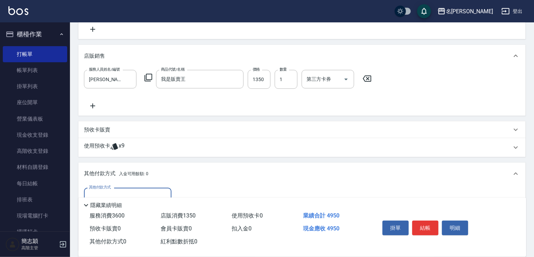
scroll to position [0, 0]
click at [124, 188] on div "其他付款方式" at bounding box center [127, 197] width 87 height 19
click at [105, 222] on span "信用卡" at bounding box center [127, 227] width 87 height 12
type input "信用卡"
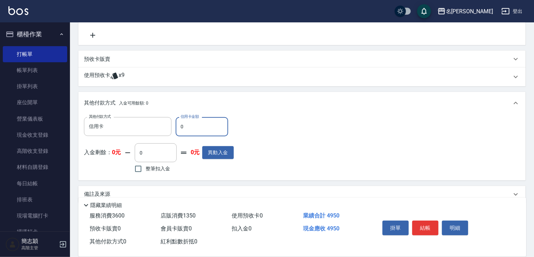
drag, startPoint x: 177, startPoint y: 122, endPoint x: 204, endPoint y: 125, distance: 27.1
click at [188, 124] on input "0" at bounding box center [202, 126] width 52 height 19
type input "4950"
click at [431, 227] on button "結帳" at bounding box center [425, 228] width 26 height 15
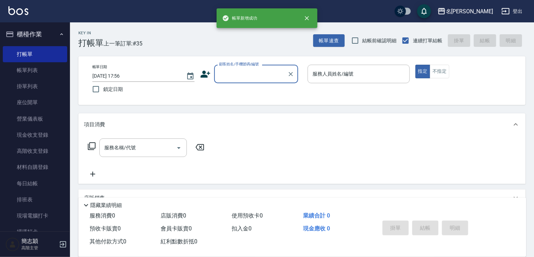
scroll to position [0, 0]
click at [48, 67] on link "帳單列表" at bounding box center [35, 70] width 64 height 16
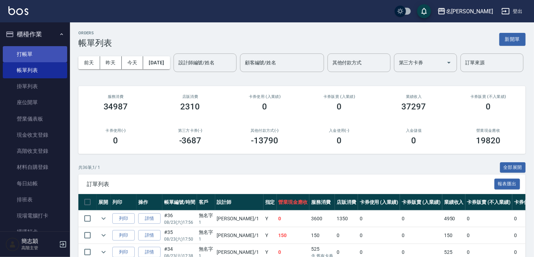
click at [42, 55] on link "打帳單" at bounding box center [35, 54] width 64 height 16
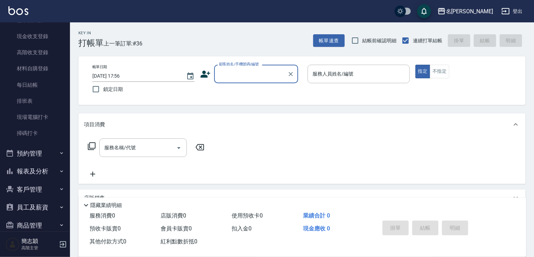
scroll to position [145, 0]
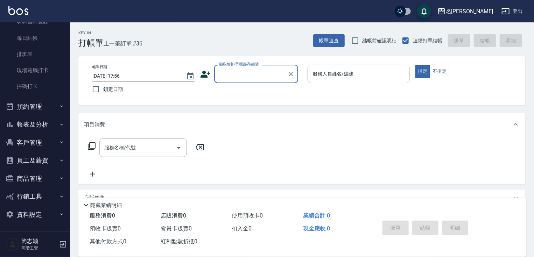
click at [40, 128] on button "報表及分析" at bounding box center [35, 124] width 64 height 18
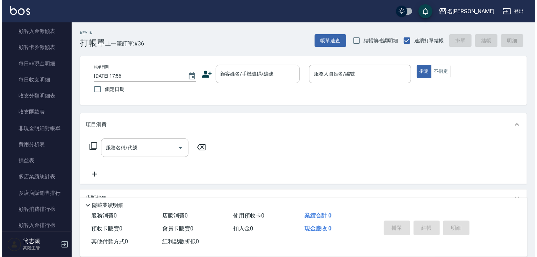
scroll to position [748, 0]
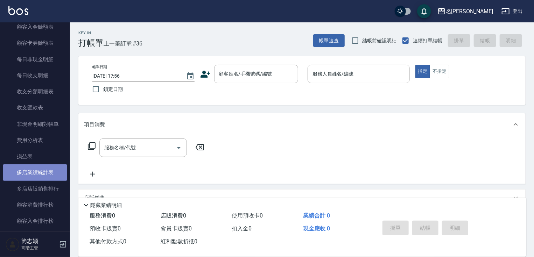
click at [44, 172] on link "多店業績統計表" at bounding box center [35, 172] width 64 height 16
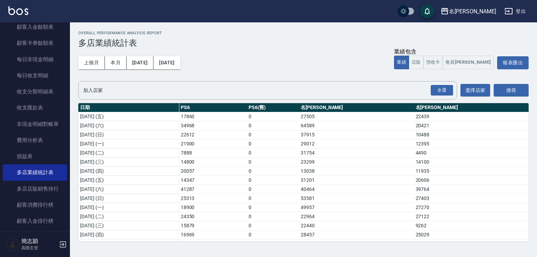
scroll to position [171, 0]
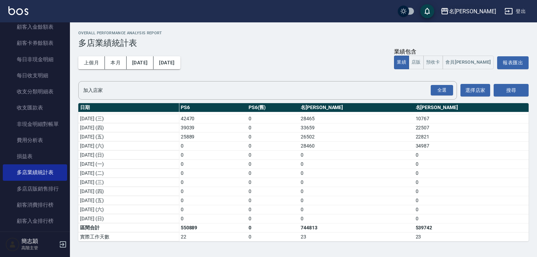
click at [448, 8] on icon "button" at bounding box center [444, 11] width 7 height 6
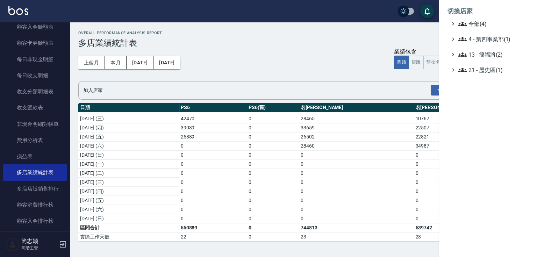
click at [474, 19] on li "切換店家" at bounding box center [488, 11] width 81 height 17
click at [474, 25] on span "全部(4)" at bounding box center [491, 24] width 67 height 8
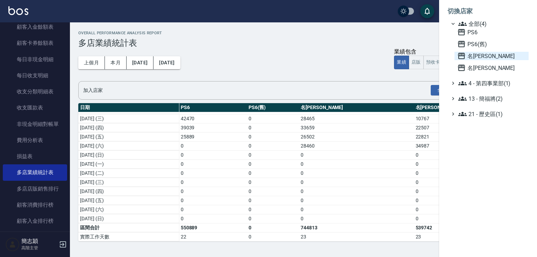
click at [483, 55] on span "名留中和" at bounding box center [491, 56] width 69 height 8
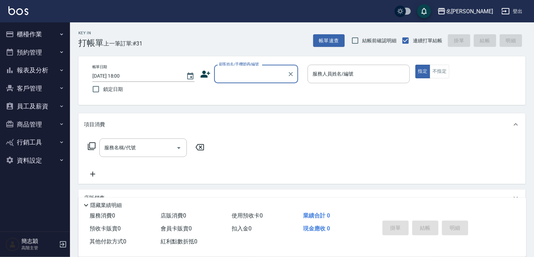
click at [36, 37] on button "櫃檯作業" at bounding box center [35, 34] width 64 height 18
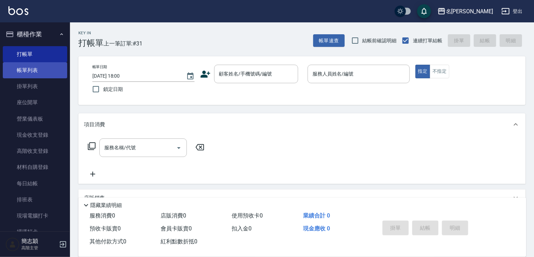
click at [39, 71] on link "帳單列表" at bounding box center [35, 70] width 64 height 16
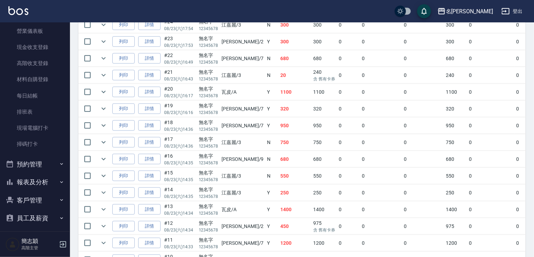
scroll to position [108, 0]
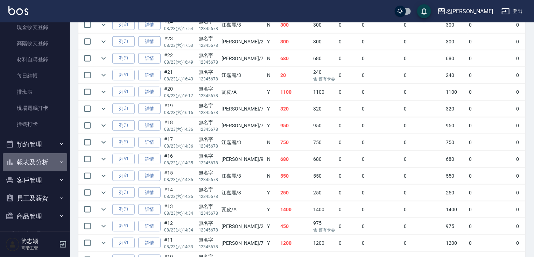
click at [45, 159] on button "報表及分析" at bounding box center [35, 162] width 64 height 18
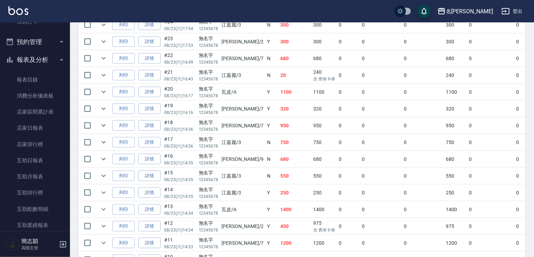
scroll to position [233, 0]
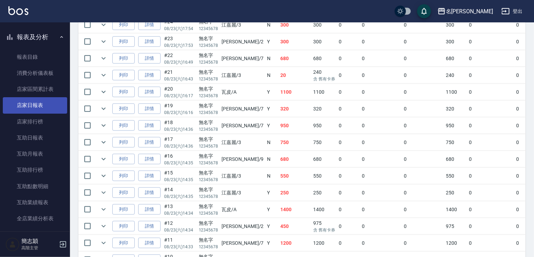
click at [52, 104] on link "店家日報表" at bounding box center [35, 105] width 64 height 16
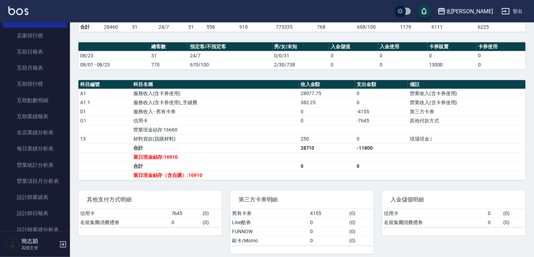
scroll to position [330, 0]
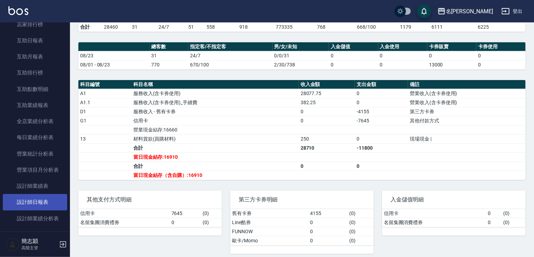
click at [51, 199] on link "設計師日報表" at bounding box center [35, 202] width 64 height 16
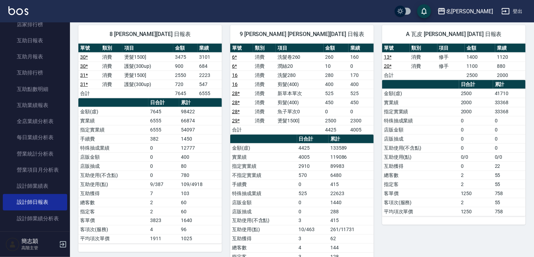
scroll to position [504, 0]
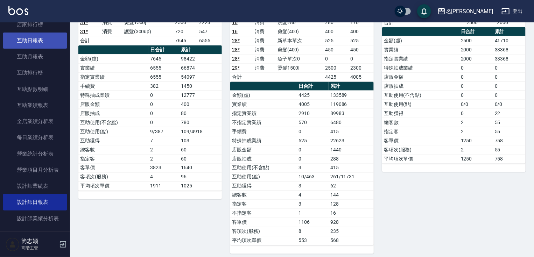
click at [40, 37] on link "互助日報表" at bounding box center [35, 41] width 64 height 16
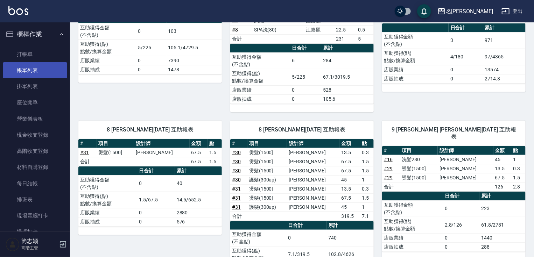
click at [34, 69] on link "帳單列表" at bounding box center [35, 70] width 64 height 16
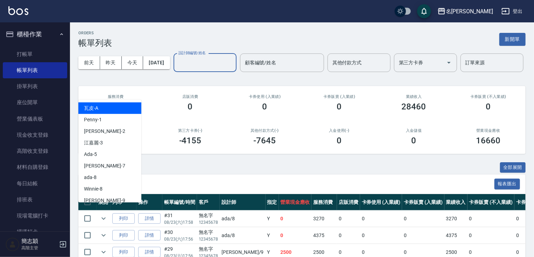
click at [177, 69] on input "設計師編號/姓名" at bounding box center [205, 63] width 57 height 12
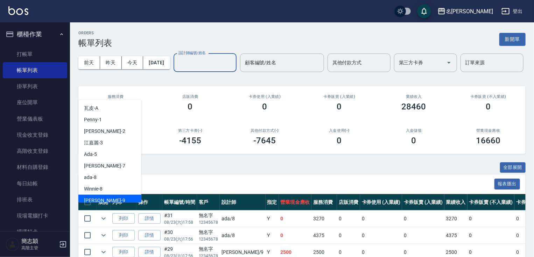
click at [120, 199] on div "Anna -9" at bounding box center [109, 201] width 63 height 12
type input "Anna-9"
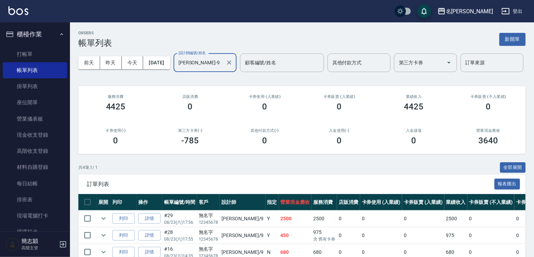
drag, startPoint x: 136, startPoint y: 84, endPoint x: 134, endPoint y: 90, distance: 6.1
click at [224, 72] on div at bounding box center [228, 62] width 9 height 19
click at [227, 65] on icon "Clear" at bounding box center [229, 62] width 4 height 4
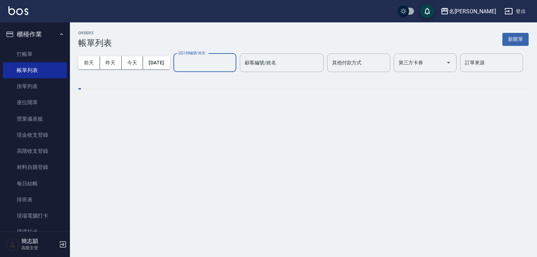
click at [177, 69] on input "設計師編號/姓名" at bounding box center [205, 63] width 57 height 12
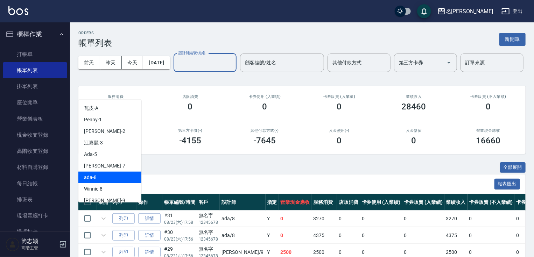
click at [117, 179] on div "ada -8" at bounding box center [109, 178] width 63 height 12
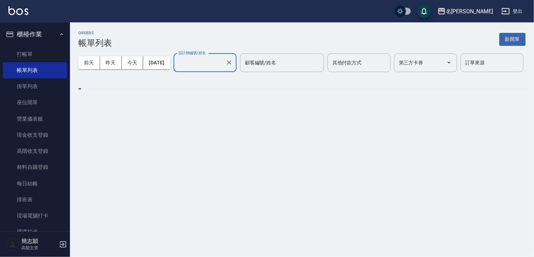
type input "ada-8"
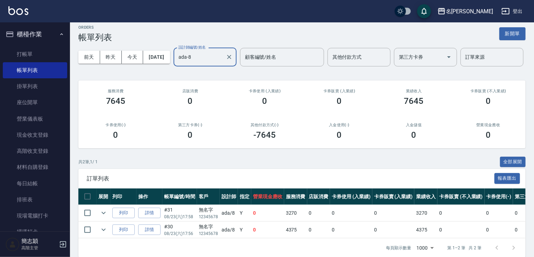
scroll to position [40, 0]
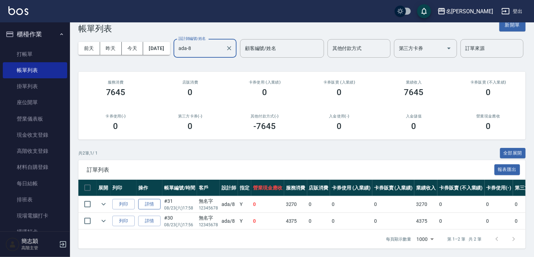
click at [147, 200] on link "詳情" at bounding box center [149, 204] width 22 height 11
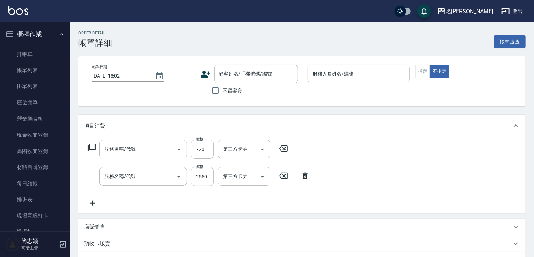
type input "2025/08/23 17:58"
type input "ada-8"
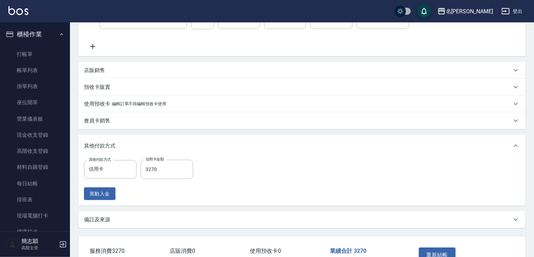
type input "無名字/ 12345678 /null"
type input "護髮(300up)(603)"
type input "燙髮(1500](301)"
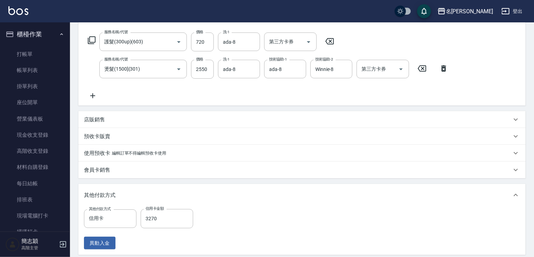
scroll to position [93, 0]
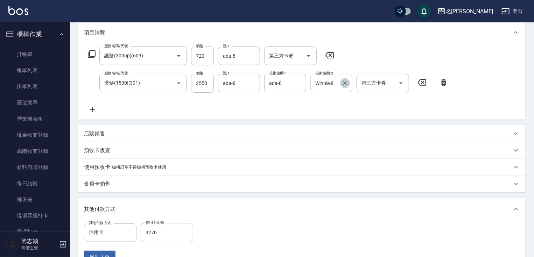
click at [342, 83] on icon "Clear" at bounding box center [344, 83] width 7 height 7
click at [335, 83] on input "技術協助-2" at bounding box center [331, 83] width 36 height 12
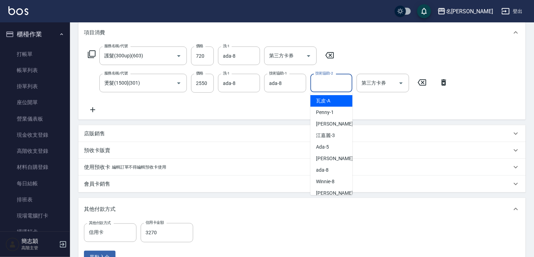
scroll to position [44, 0]
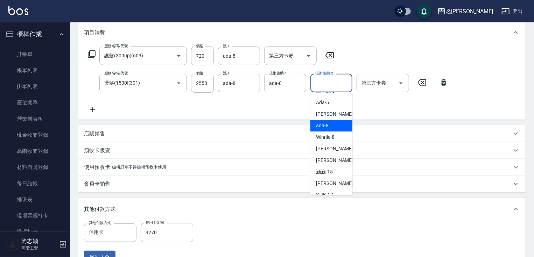
click at [332, 129] on div "ada -8" at bounding box center [331, 126] width 42 height 12
type input "ada-8"
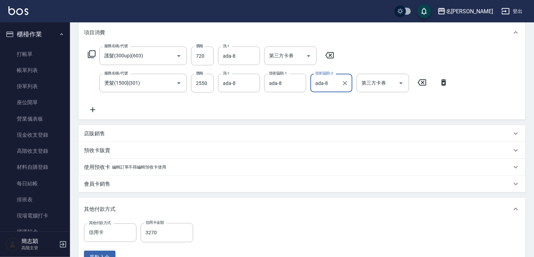
scroll to position [202, 0]
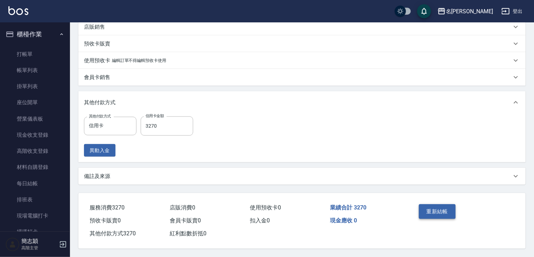
click at [439, 215] on button "重新結帳" at bounding box center [437, 211] width 37 height 15
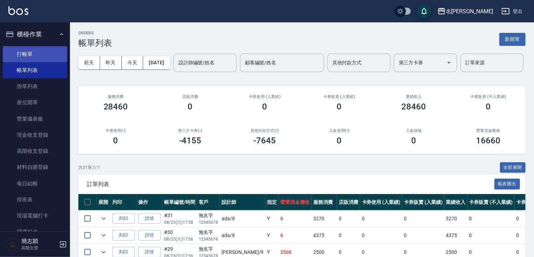
click at [21, 59] on link "打帳單" at bounding box center [35, 54] width 64 height 16
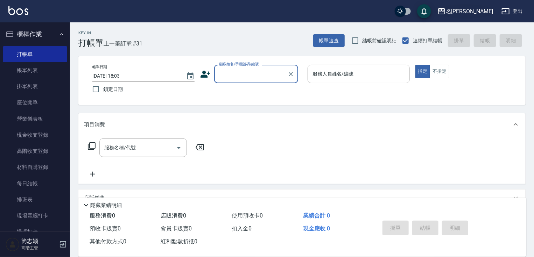
click at [490, 14] on div "名留中和" at bounding box center [468, 11] width 47 height 9
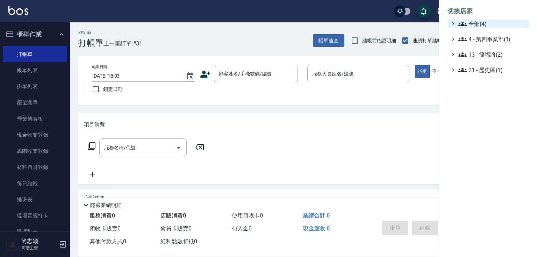
click at [483, 21] on span "全部(4)" at bounding box center [491, 24] width 67 height 8
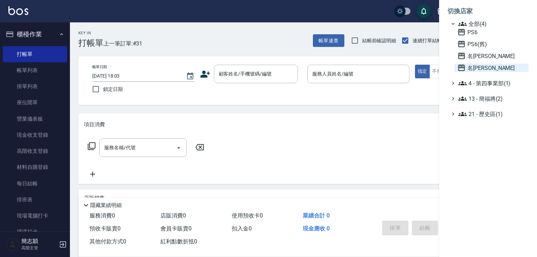
click at [480, 71] on span "名[PERSON_NAME]" at bounding box center [491, 68] width 69 height 8
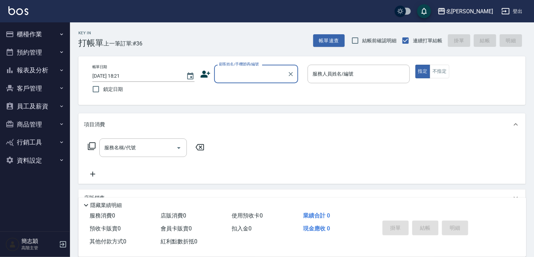
click at [253, 77] on input "顧客姓名/手機號碼/編號" at bounding box center [250, 74] width 67 height 12
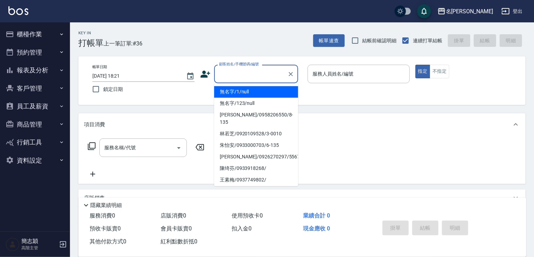
click at [251, 91] on li "無名字/1/null" at bounding box center [256, 92] width 84 height 12
type input "無名字/1/null"
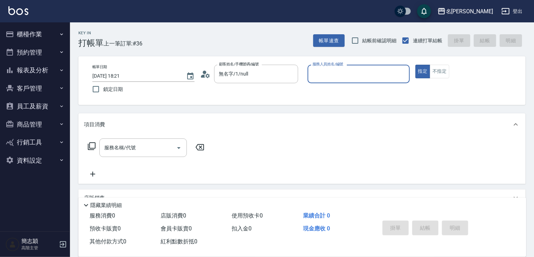
click at [339, 72] on div "服務人員姓名/編號 服務人員姓名/編號" at bounding box center [358, 74] width 102 height 19
type input "IVY-3"
type button "true"
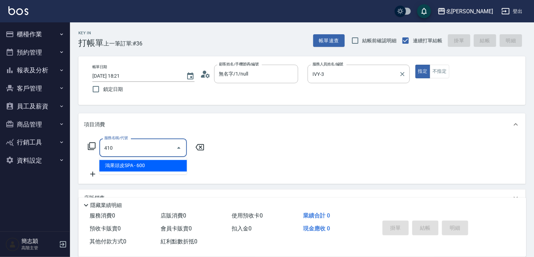
type input "鴻果頭皮SPA(410)"
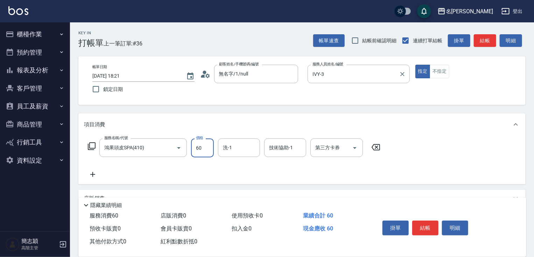
type input "600"
type input "[PERSON_NAME]-18"
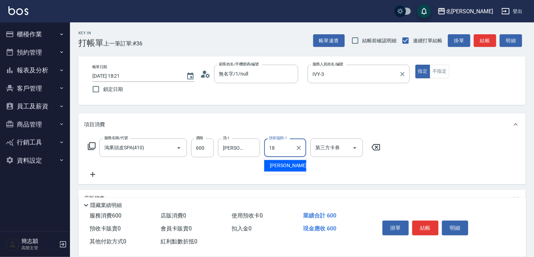
type input "[PERSON_NAME]-18"
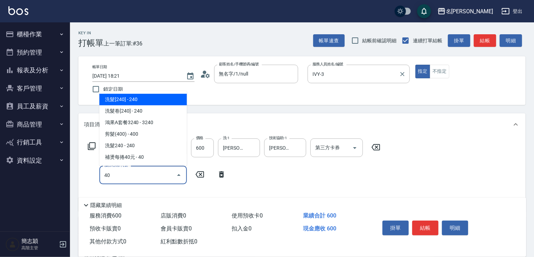
type input "4"
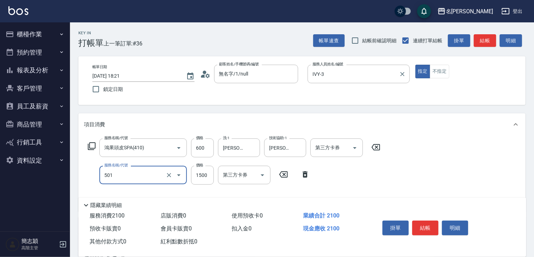
type input "染髮(1500)(501)"
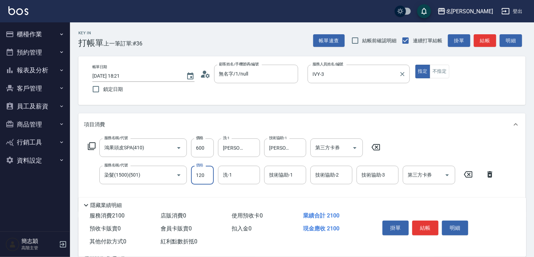
type input "1200"
type input "IVY-3"
type input "3"
type input "IVY-3"
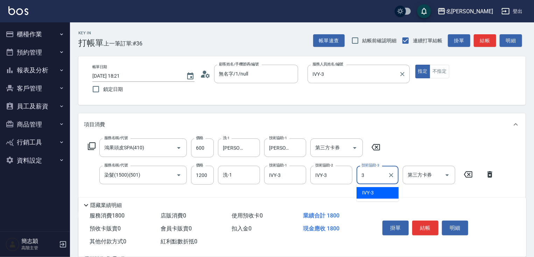
type input "IVY-3"
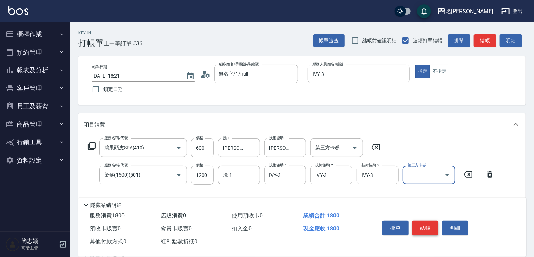
click at [427, 225] on button "結帳" at bounding box center [425, 228] width 26 height 15
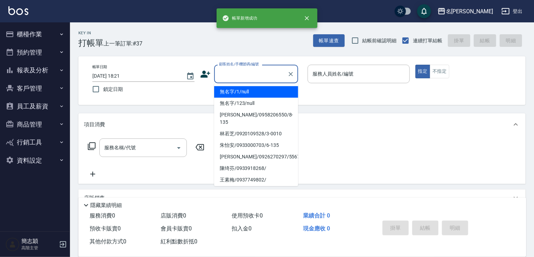
click at [238, 76] on input "顧客姓名/手機號碼/編號" at bounding box center [250, 74] width 67 height 12
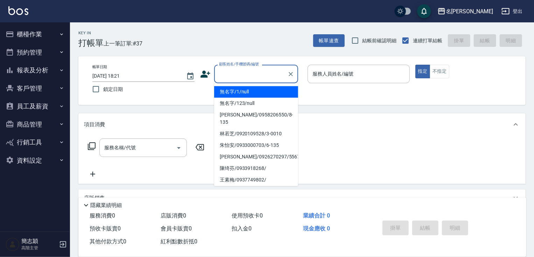
click at [245, 93] on li "無名字/1/null" at bounding box center [256, 92] width 84 height 12
type input "無名字/1/null"
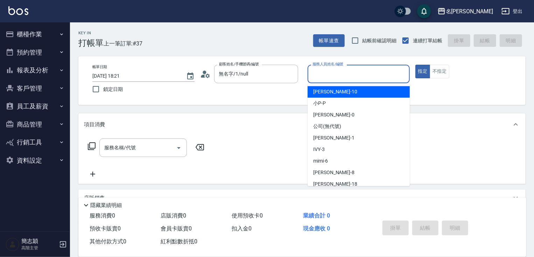
click at [363, 79] on input "服務人員姓名/編號" at bounding box center [358, 74] width 96 height 12
type input "IVY-3"
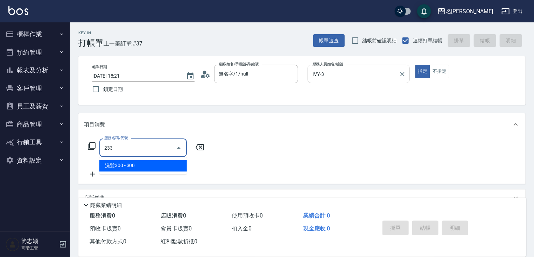
type input "洗髮300(233)"
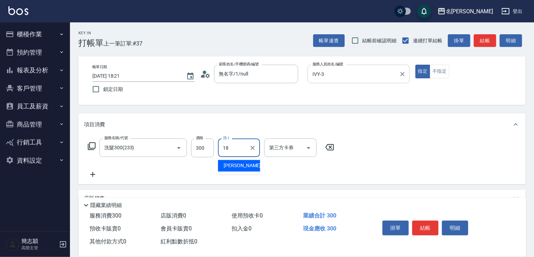
type input "小慧-18"
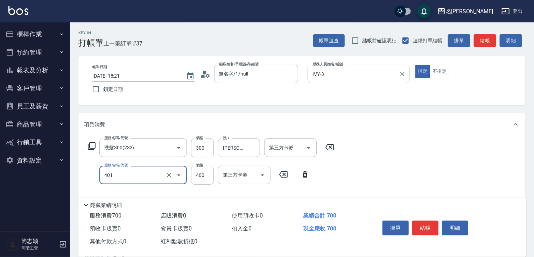
type input "剪髮(400)(401)"
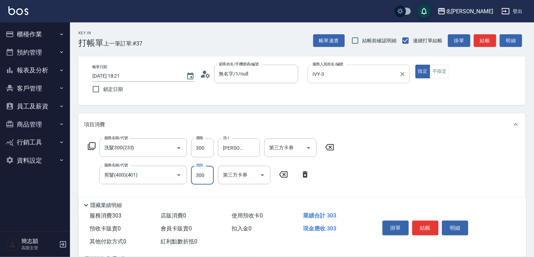
type input "300"
type input "潤絲20(801)"
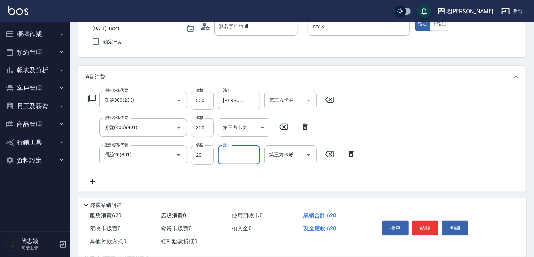
scroll to position [53, 0]
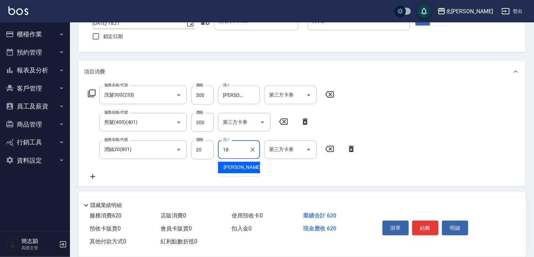
type input "小慧-18"
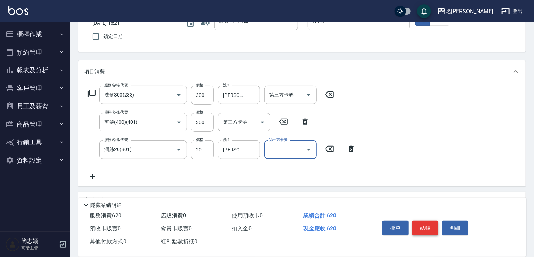
click at [418, 221] on button "結帳" at bounding box center [425, 228] width 26 height 15
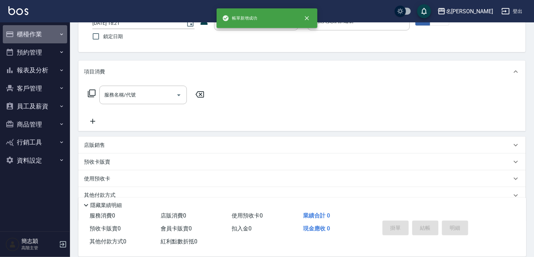
click at [47, 35] on button "櫃檯作業" at bounding box center [35, 34] width 64 height 18
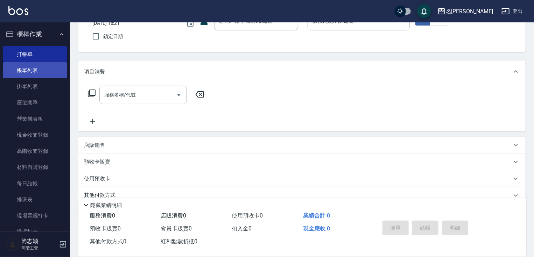
click at [43, 70] on link "帳單列表" at bounding box center [35, 70] width 64 height 16
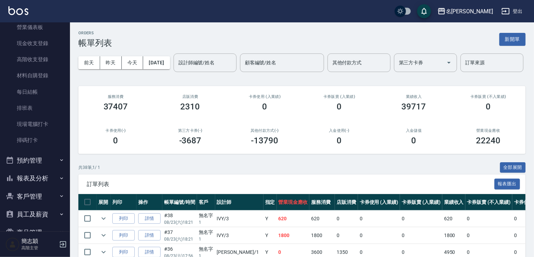
scroll to position [145, 0]
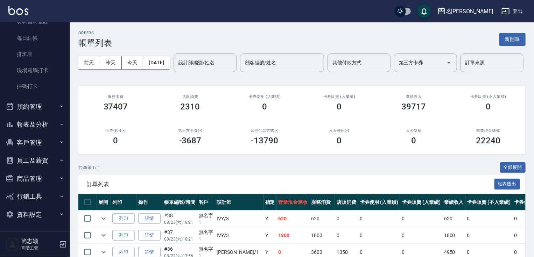
click at [50, 123] on button "報表及分析" at bounding box center [35, 124] width 64 height 18
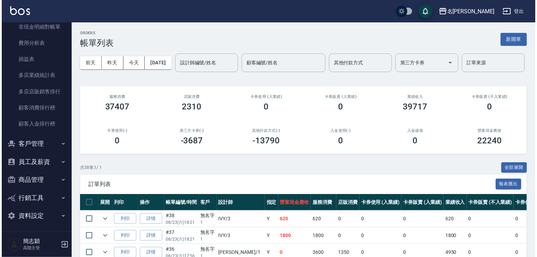
scroll to position [847, 0]
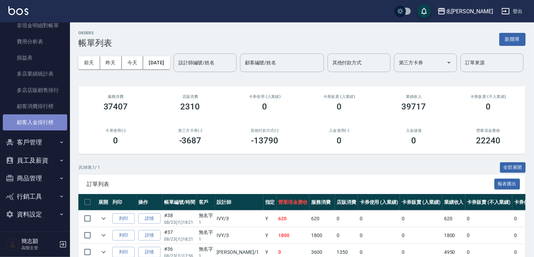
click at [61, 127] on link "顧客入金排行榜" at bounding box center [35, 122] width 64 height 16
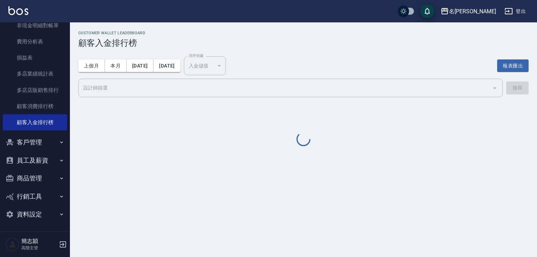
click at [66, 108] on nav "櫃檯作業 打帳單 帳單列表 掛單列表 座位開單 營業儀表板 現金收支登錄 高階收支登錄 材料自購登錄 每日結帳 排班表 現場電腦打卡 掃碼打卡 預約管理 預約…" at bounding box center [35, 126] width 70 height 209
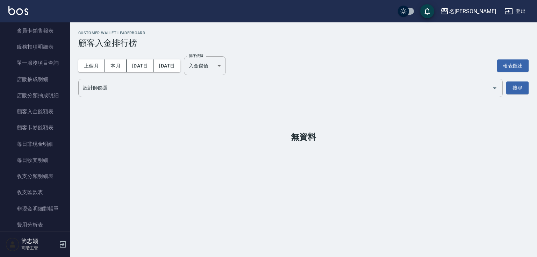
scroll to position [480, 0]
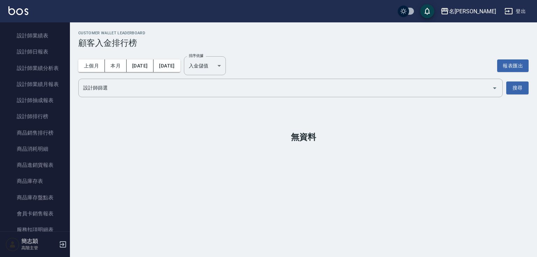
click at [66, 68] on nav "櫃檯作業 打帳單 帳單列表 掛單列表 座位開單 營業儀表板 現金收支登錄 高階收支登錄 材料自購登錄 每日結帳 排班表 現場電腦打卡 掃碼打卡 預約管理 預約…" at bounding box center [35, 126] width 70 height 209
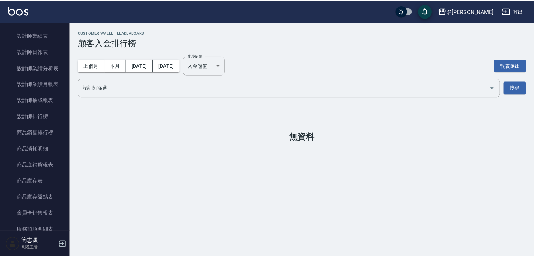
scroll to position [297, 0]
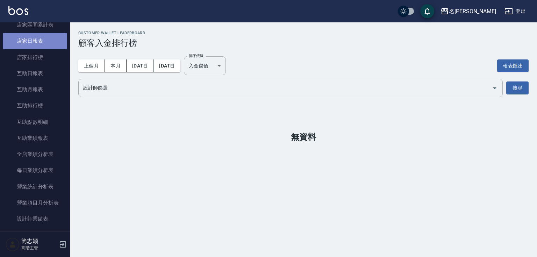
click at [44, 43] on link "店家日報表" at bounding box center [35, 41] width 64 height 16
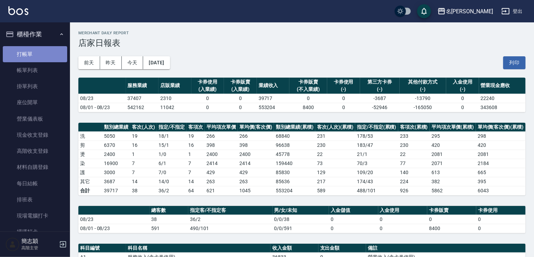
click at [36, 53] on link "打帳單" at bounding box center [35, 54] width 64 height 16
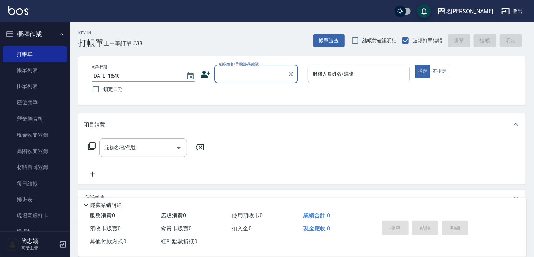
click at [268, 77] on input "顧客姓名/手機號碼/編號" at bounding box center [250, 74] width 67 height 12
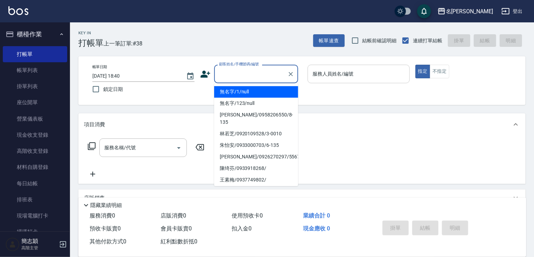
click at [264, 92] on li "無名字/1/null" at bounding box center [256, 92] width 84 height 12
type input "無名字/1/null"
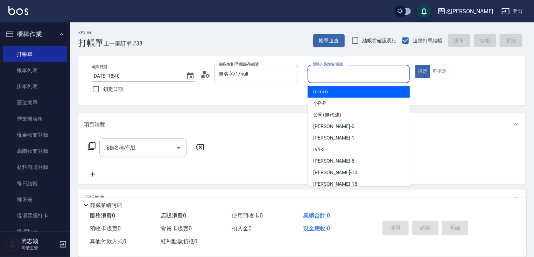
click at [366, 77] on input "服務人員姓名/編號" at bounding box center [358, 74] width 96 height 12
type input "[PERSON_NAME]-1"
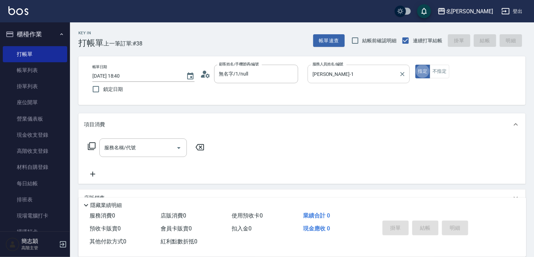
type button "true"
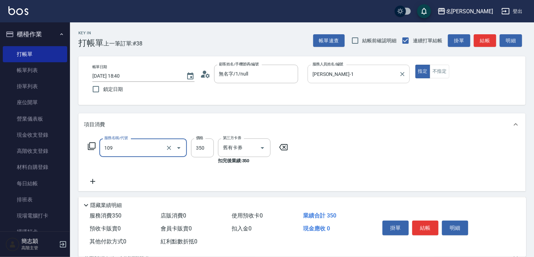
type input "新草本單次(109)"
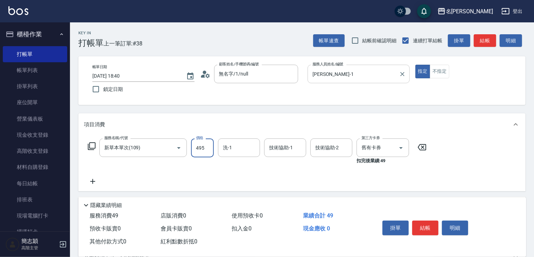
type input "495"
type input "肉圓-20"
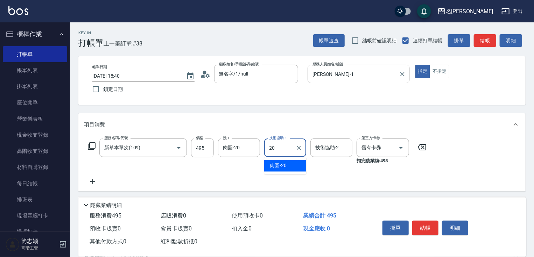
type input "肉圓-20"
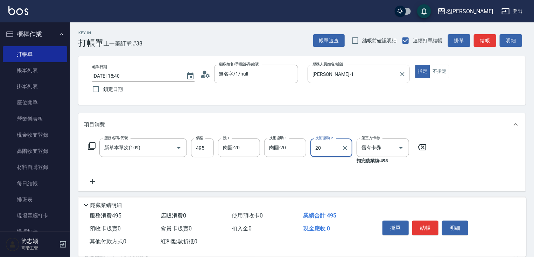
type input "肉圓-20"
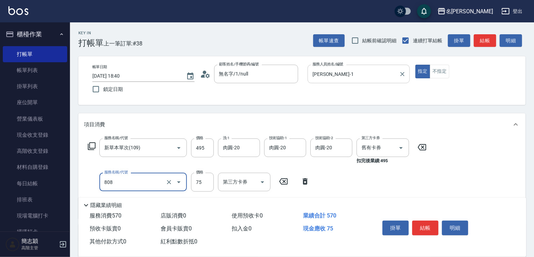
type input "精油75(808)"
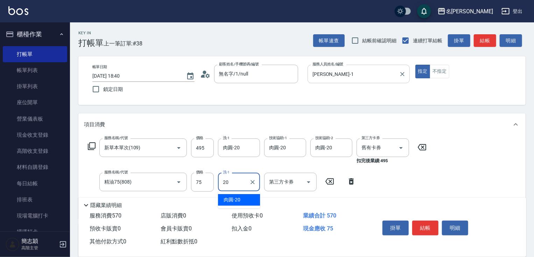
type input "肉圓-20"
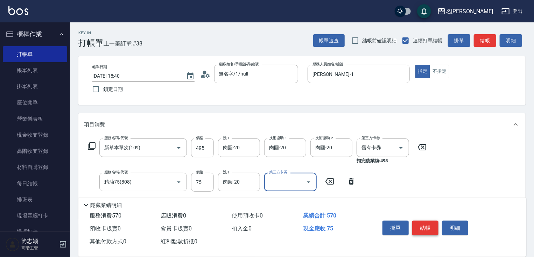
click at [427, 224] on button "結帳" at bounding box center [425, 228] width 26 height 15
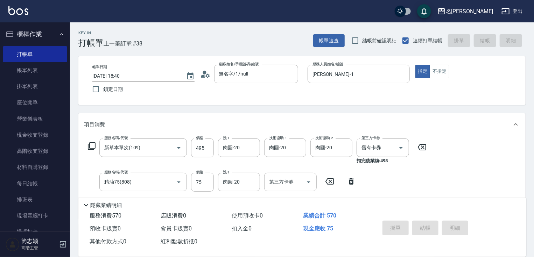
type input "2025/08/23 19:09"
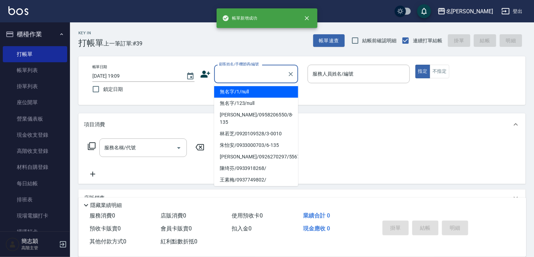
click at [256, 69] on input "顧客姓名/手機號碼/編號" at bounding box center [250, 74] width 67 height 12
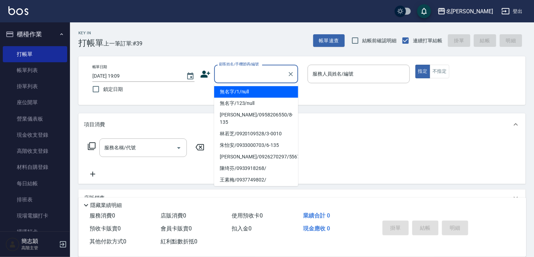
click at [250, 92] on li "無名字/1/null" at bounding box center [256, 92] width 84 height 12
type input "無名字/1/null"
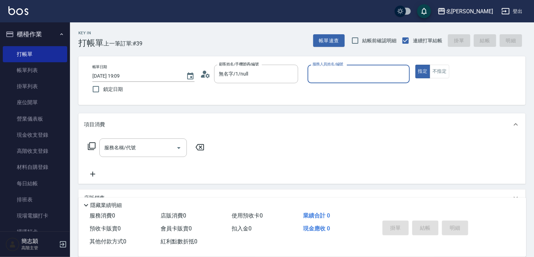
click at [346, 74] on input "服務人員姓名/編號" at bounding box center [358, 74] width 96 height 12
type input "mimi-6"
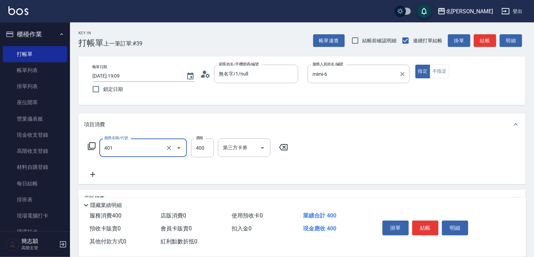
type input "剪髮(400)(401)"
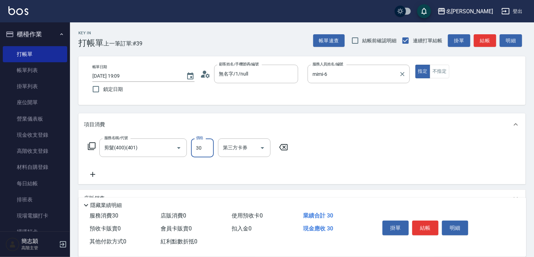
type input "300"
click at [419, 229] on button "結帳" at bounding box center [425, 228] width 26 height 15
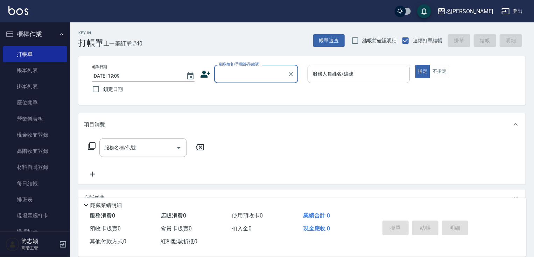
click at [251, 75] on input "顧客姓名/手機號碼/編號" at bounding box center [250, 74] width 67 height 12
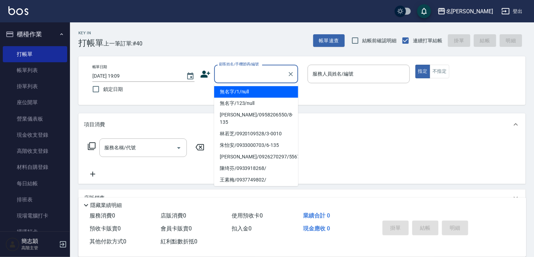
click at [251, 93] on li "無名字/1/null" at bounding box center [256, 92] width 84 height 12
type input "無名字/1/null"
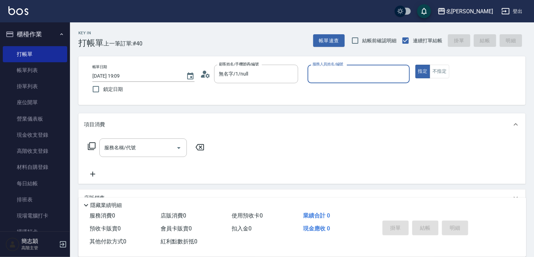
click at [345, 71] on div "服務人員姓名/編號 服務人員姓名/編號" at bounding box center [358, 74] width 102 height 19
type input "mimi-6"
click at [436, 67] on button "不指定" at bounding box center [439, 72] width 20 height 14
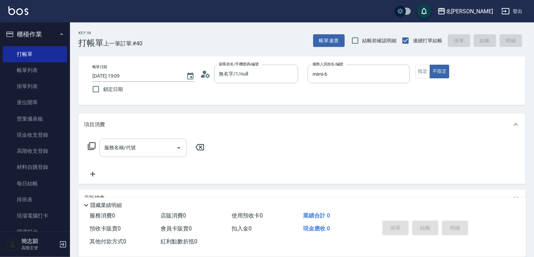
click at [151, 148] on input "服務名稱/代號" at bounding box center [137, 148] width 71 height 12
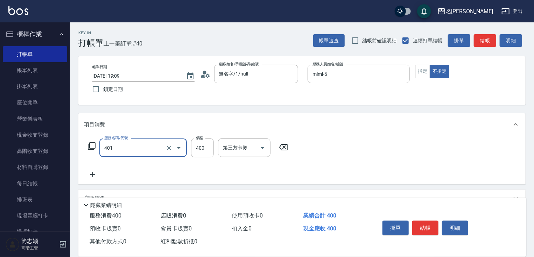
type input "剪髮(400)(401)"
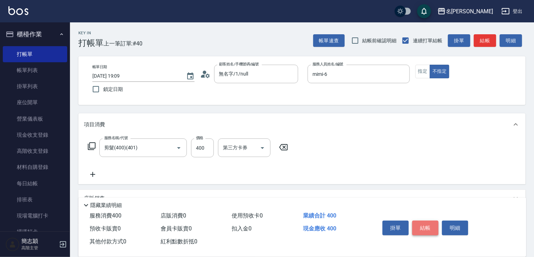
click at [426, 226] on button "結帳" at bounding box center [425, 228] width 26 height 15
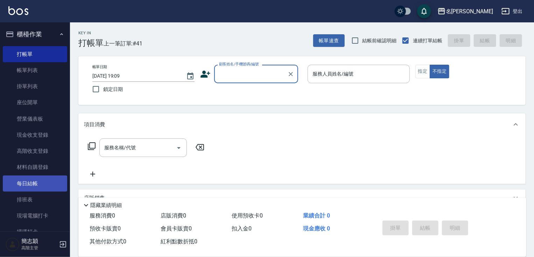
click at [46, 183] on link "每日結帳" at bounding box center [35, 184] width 64 height 16
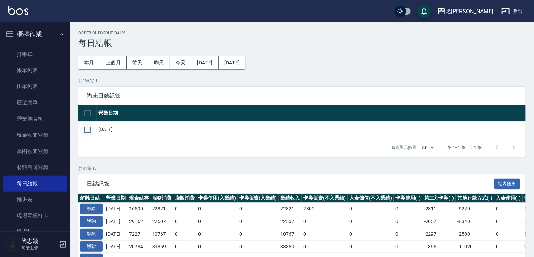
click at [91, 131] on input "checkbox" at bounding box center [87, 129] width 15 height 15
checkbox input "true"
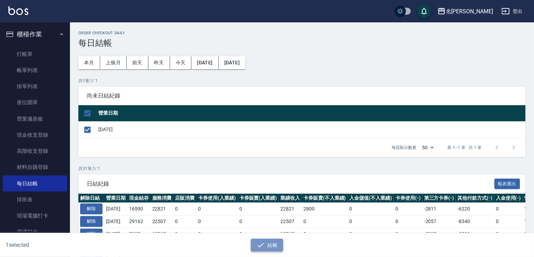
click at [273, 243] on button "結帳" at bounding box center [267, 245] width 33 height 13
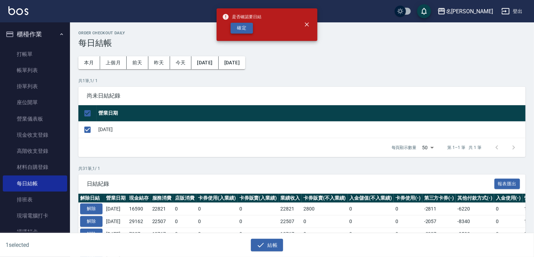
click at [248, 27] on button "確定" at bounding box center [241, 28] width 22 height 11
checkbox input "false"
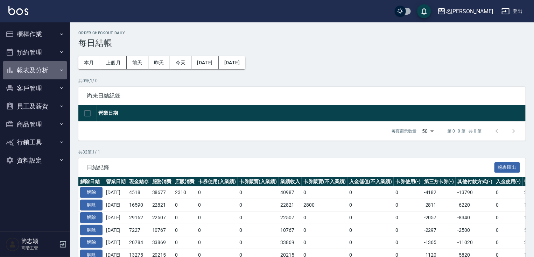
click at [48, 72] on button "報表及分析" at bounding box center [35, 70] width 64 height 18
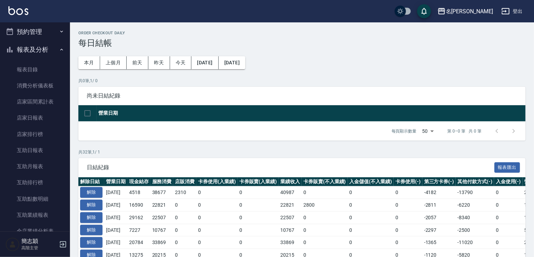
scroll to position [41, 0]
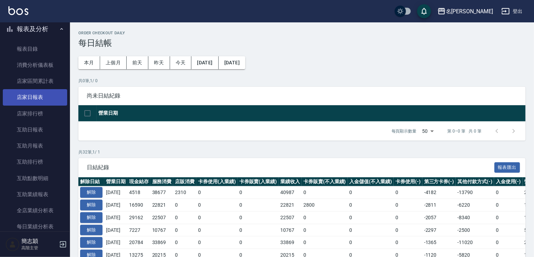
click at [43, 97] on link "店家日報表" at bounding box center [35, 97] width 64 height 16
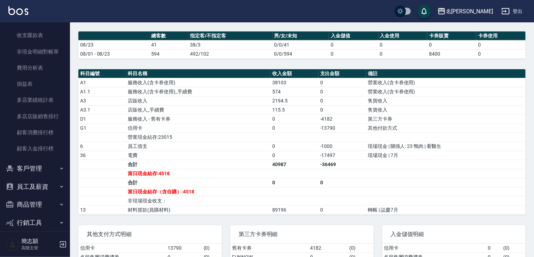
scroll to position [623, 0]
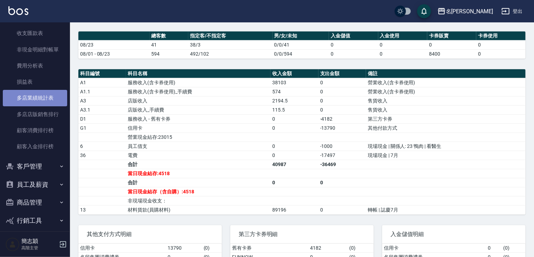
click at [48, 95] on link "多店業績統計表" at bounding box center [35, 98] width 64 height 16
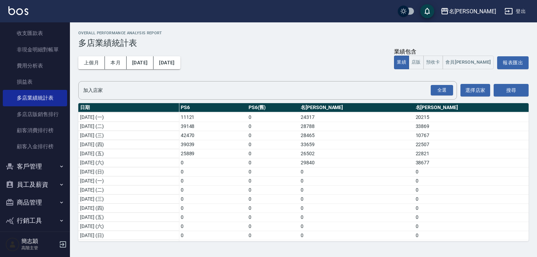
scroll to position [144, 0]
click at [494, 7] on div "名[PERSON_NAME]" at bounding box center [472, 11] width 47 height 9
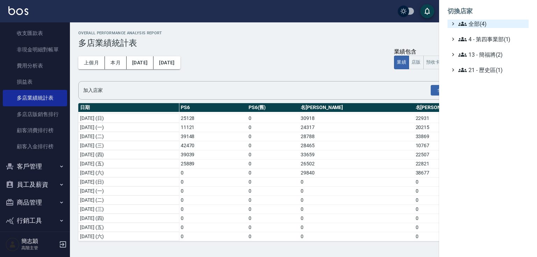
click at [484, 24] on span "全部(4)" at bounding box center [491, 24] width 67 height 8
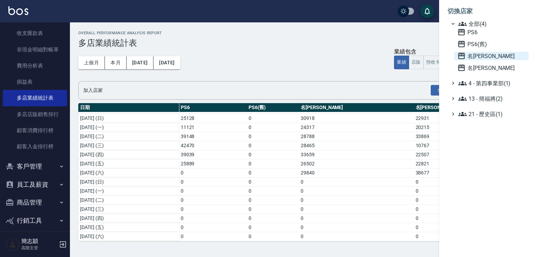
click at [479, 53] on span "名[PERSON_NAME]" at bounding box center [491, 56] width 69 height 8
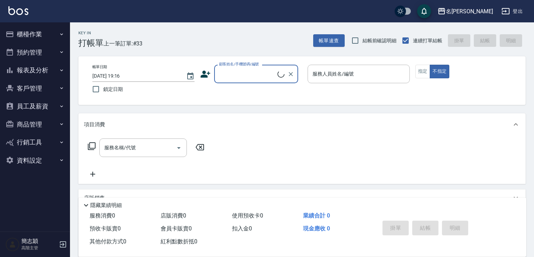
click at [46, 70] on button "報表及分析" at bounding box center [35, 70] width 64 height 18
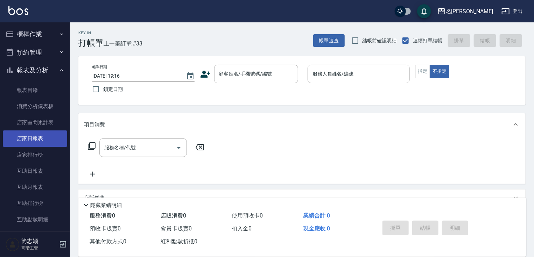
click at [51, 144] on link "店家日報表" at bounding box center [35, 138] width 64 height 16
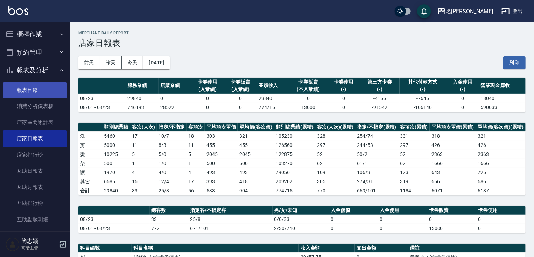
drag, startPoint x: 65, startPoint y: 67, endPoint x: 63, endPoint y: 92, distance: 25.6
click at [63, 93] on nav "櫃檯作業 打帳單 帳單列表 掛單列表 座位開單 營業儀表板 現金收支登錄 高階收支登錄 材料自購登錄 每日結帳 排班表 現場電腦打卡 掃碼打卡 預約管理 預約…" at bounding box center [35, 126] width 70 height 209
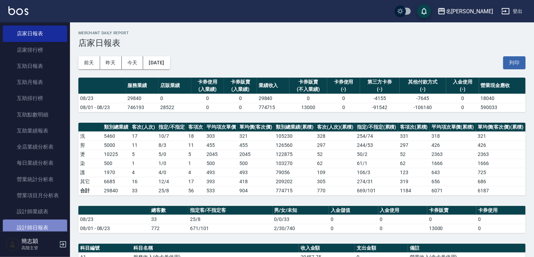
click at [50, 222] on link "設計師日報表" at bounding box center [35, 228] width 64 height 16
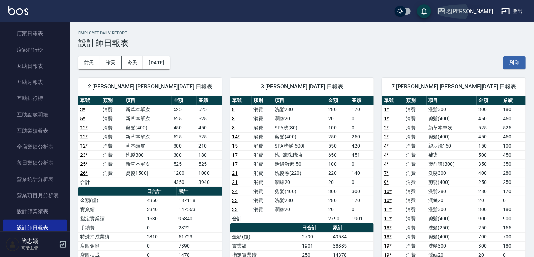
click at [477, 13] on div "名[PERSON_NAME]" at bounding box center [468, 11] width 47 height 9
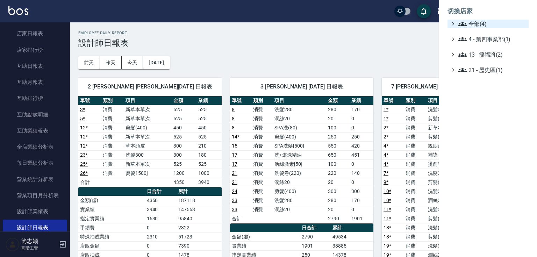
click at [476, 22] on span "全部(4)" at bounding box center [491, 24] width 67 height 8
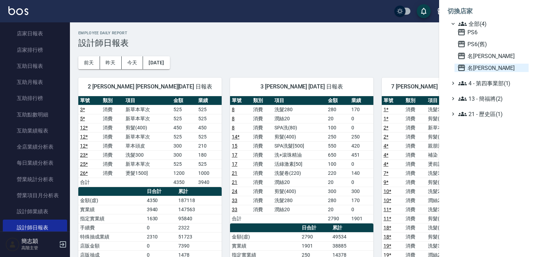
click at [474, 68] on span "名[PERSON_NAME]" at bounding box center [491, 68] width 69 height 8
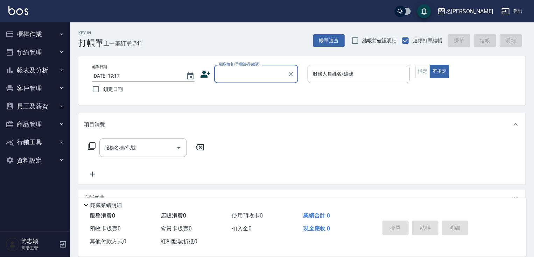
click at [48, 70] on button "報表及分析" at bounding box center [35, 70] width 64 height 18
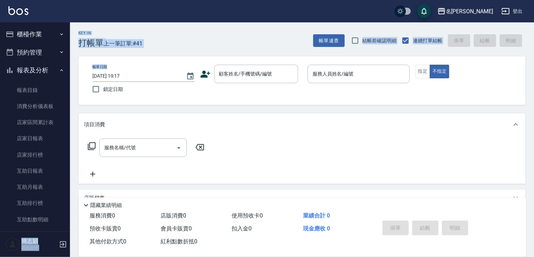
click at [68, 53] on div "名留竹林 登出 櫃檯作業 打帳單 帳單列表 掛單列表 座位開單 營業儀表板 現金收支登錄 高階收支登錄 材料自購登錄 每日結帳 排班表 現場電腦打卡 掃碼打卡…" at bounding box center [267, 170] width 534 height 340
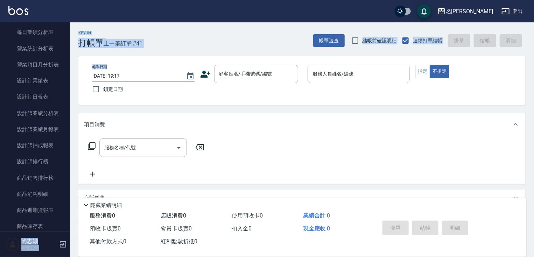
scroll to position [243, 0]
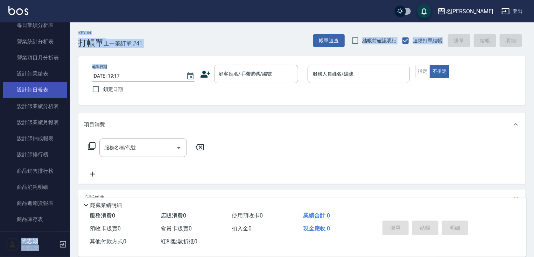
click at [50, 92] on link "設計師日報表" at bounding box center [35, 90] width 64 height 16
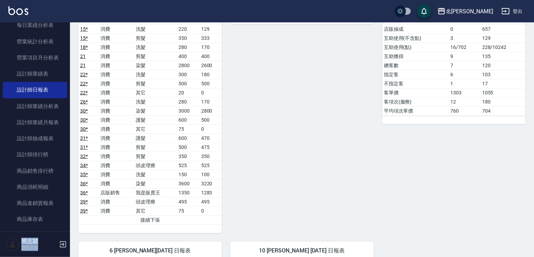
scroll to position [273, 0]
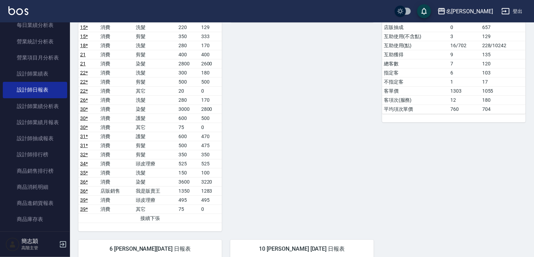
click at [71, 31] on div "1 [PERSON_NAME][DATE] 日報表 - 1/2 單號 類別 項目 金額 業績 1 * 消費 洗髮 300 165 1 * 消費 剪髮 500 …" at bounding box center [146, 13] width 152 height 435
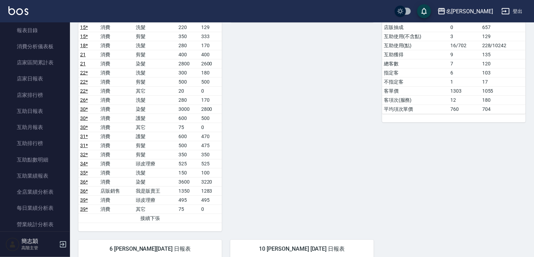
scroll to position [0, 0]
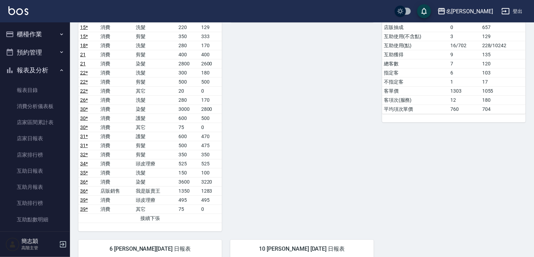
click at [39, 70] on button "報表及分析" at bounding box center [35, 70] width 64 height 18
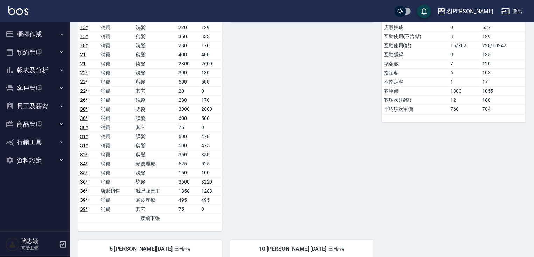
click at [39, 32] on button "櫃檯作業" at bounding box center [35, 34] width 64 height 18
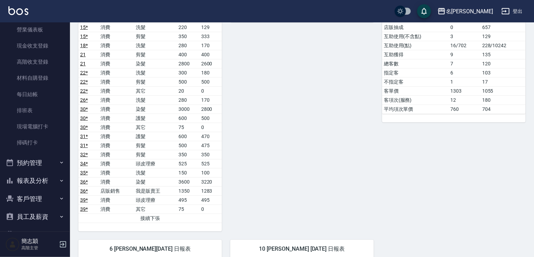
scroll to position [90, 0]
click at [42, 88] on link "每日結帳" at bounding box center [35, 94] width 64 height 16
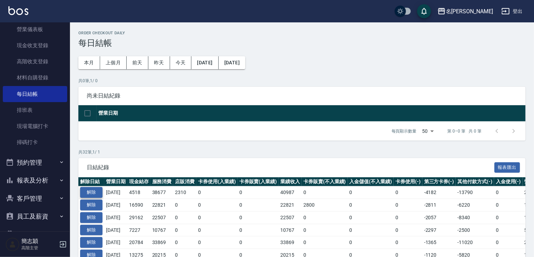
click at [91, 188] on button "解除" at bounding box center [91, 192] width 22 height 11
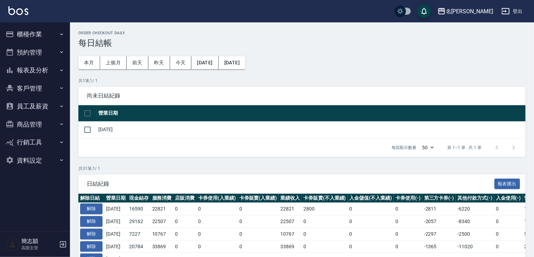
click at [45, 35] on button "櫃檯作業" at bounding box center [35, 34] width 64 height 18
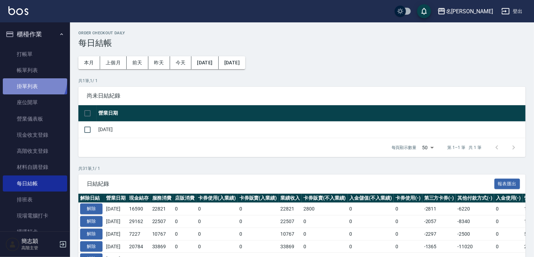
click at [30, 80] on link "掛單列表" at bounding box center [35, 86] width 64 height 16
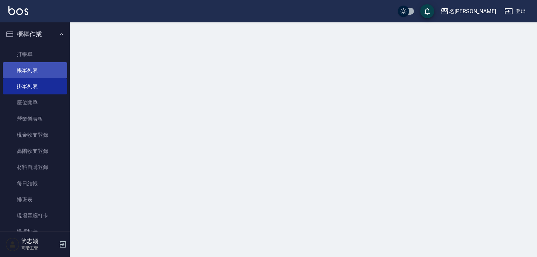
click at [32, 71] on link "帳單列表" at bounding box center [35, 70] width 64 height 16
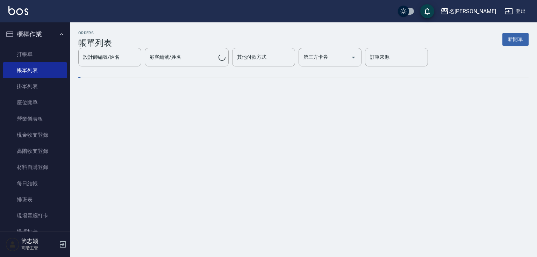
click at [112, 56] on div "設計師編號/姓名 設計師編號/姓名" at bounding box center [109, 57] width 63 height 19
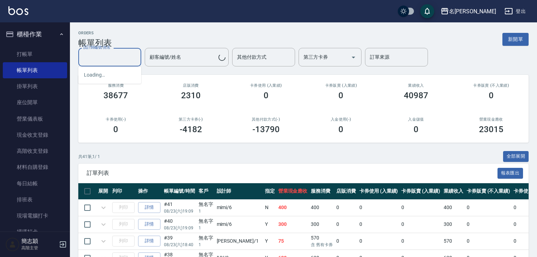
click at [102, 58] on input "設計師編號/姓名" at bounding box center [109, 57] width 57 height 12
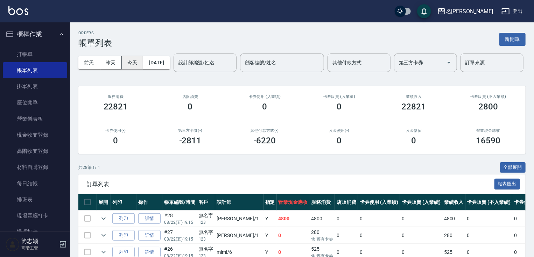
click at [123, 65] on button "今天" at bounding box center [133, 62] width 22 height 13
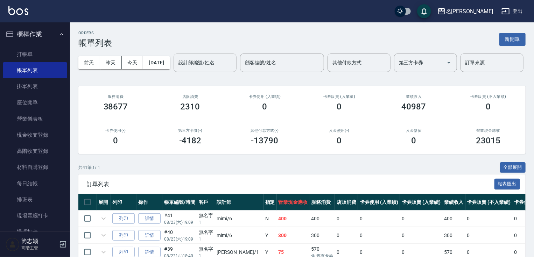
click at [173, 72] on div "設計師編號/姓名 設計師編號/姓名" at bounding box center [204, 62] width 63 height 19
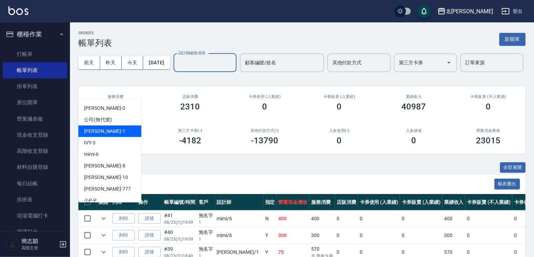
click at [104, 133] on div "[PERSON_NAME] -1" at bounding box center [109, 132] width 63 height 12
type input "[PERSON_NAME]-1"
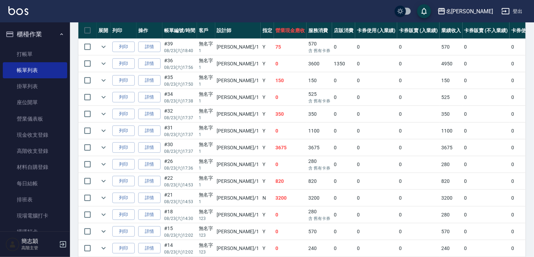
scroll to position [170, 0]
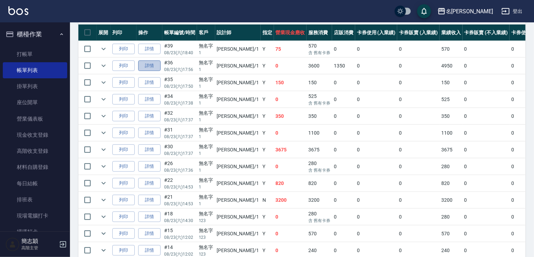
click at [152, 71] on link "詳情" at bounding box center [149, 65] width 22 height 11
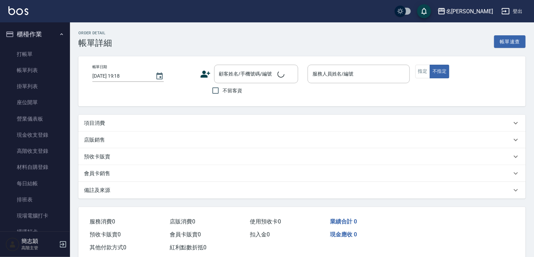
type input "2025/08/23 17:56"
type input "Joanne-1"
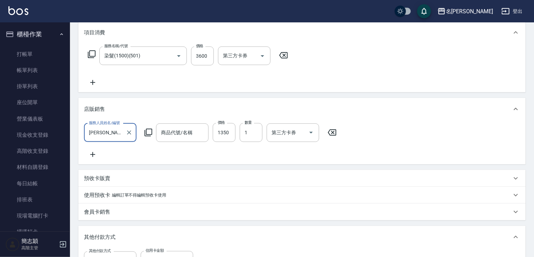
type input "無名字/1/null"
type input "染髮(1500)(501)"
type input "我是販賣王"
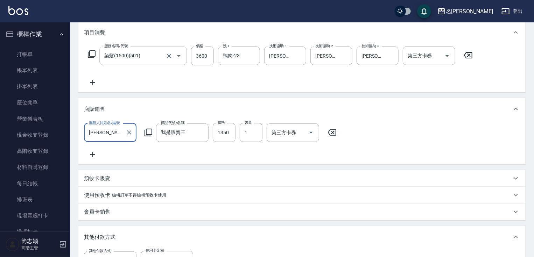
click at [155, 52] on input "染髮(1500)(501)" at bounding box center [133, 56] width 62 height 12
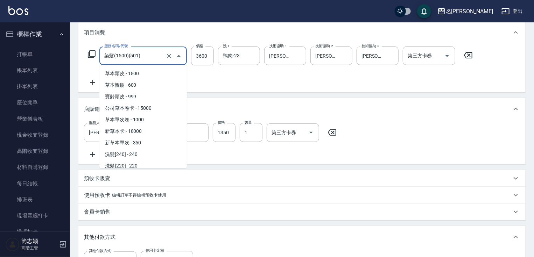
scroll to position [500, 0]
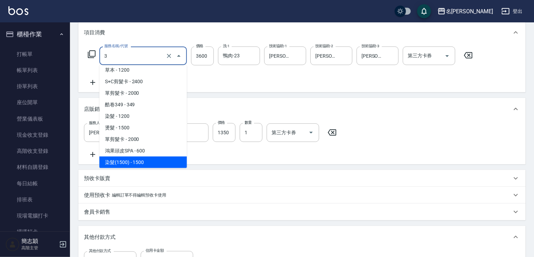
type input "30"
type input "0"
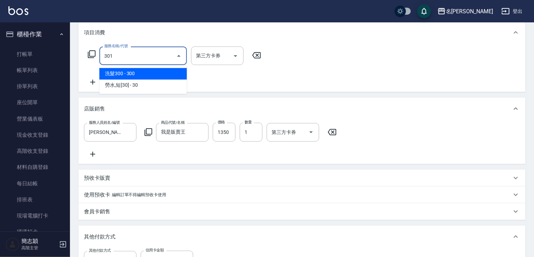
scroll to position [0, 0]
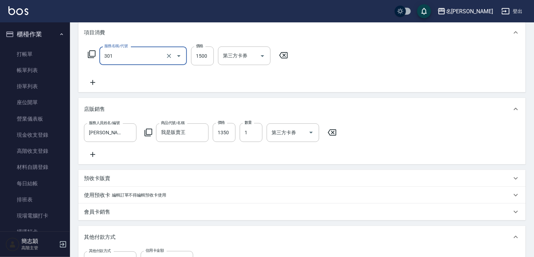
type input "燙髮(1500)(301)"
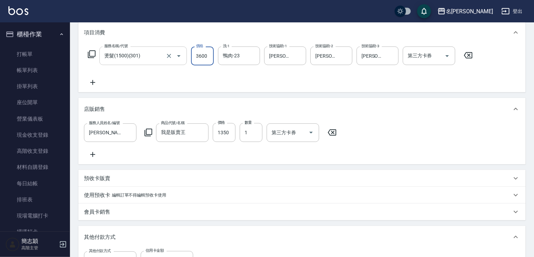
type input "3600"
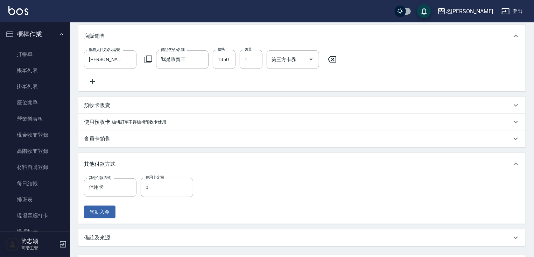
scroll to position [234, 0]
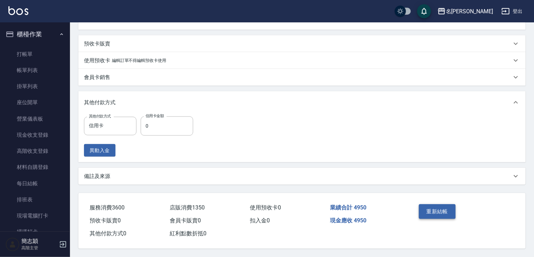
click at [444, 209] on button "重新結帳" at bounding box center [437, 211] width 37 height 15
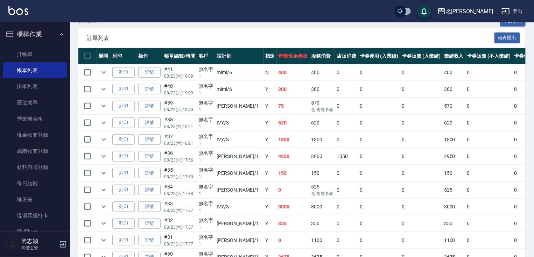
scroll to position [152, 0]
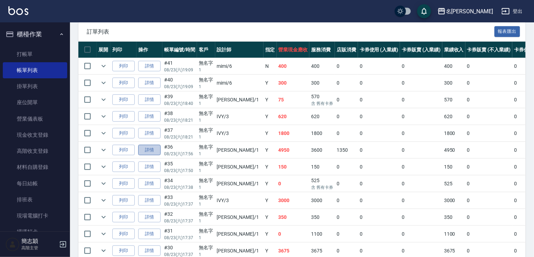
click at [156, 156] on link "詳情" at bounding box center [149, 150] width 22 height 11
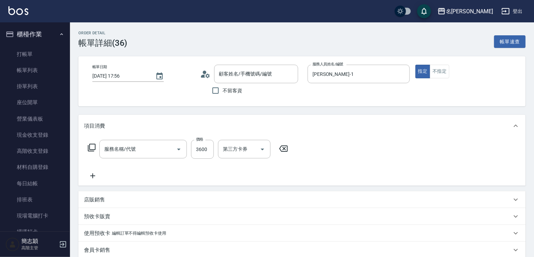
type input "2025/08/23 17:56"
type input "Joanne-1"
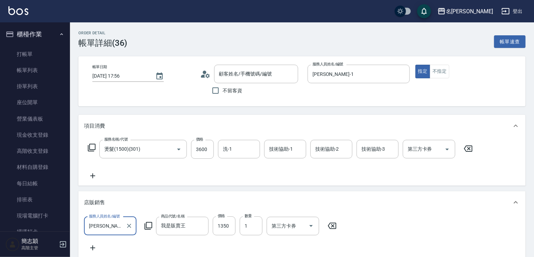
type input "無名字/1/null"
type input "燙髮(1500)(301)"
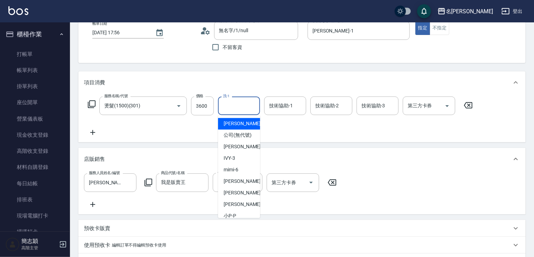
click at [238, 109] on input "洗-1" at bounding box center [239, 106] width 36 height 12
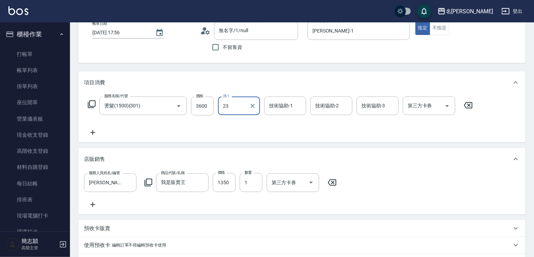
type input "鴨肉-23"
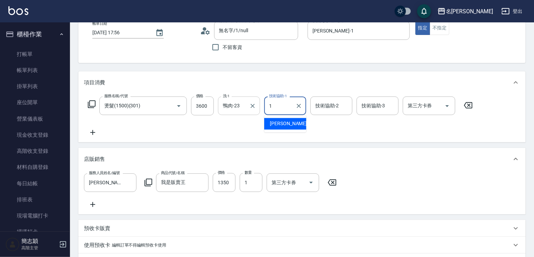
type input "Joanne-1"
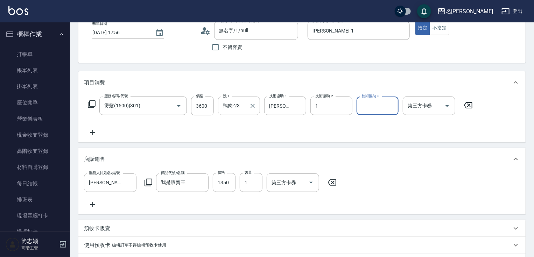
type input "Joanne-1"
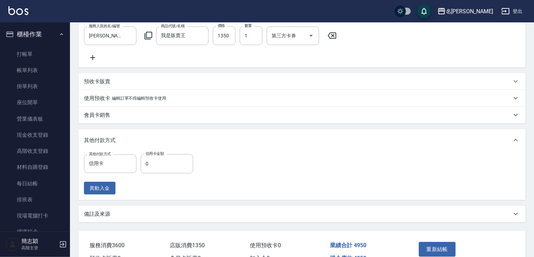
scroll to position [234, 0]
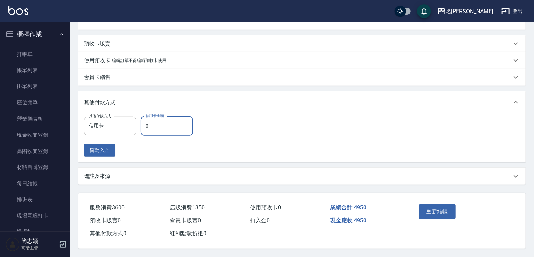
click at [146, 123] on input "0" at bounding box center [167, 125] width 52 height 19
type input "4950"
click at [441, 210] on button "重新結帳" at bounding box center [437, 211] width 37 height 15
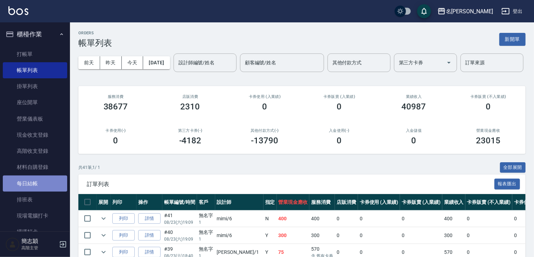
click at [46, 180] on link "每日結帳" at bounding box center [35, 184] width 64 height 16
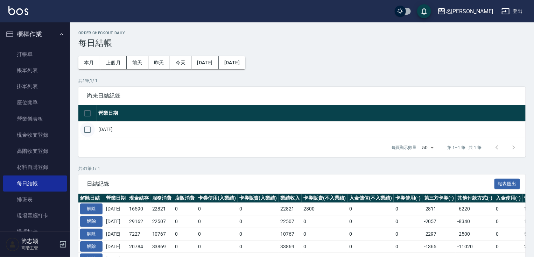
click at [85, 129] on input "checkbox" at bounding box center [87, 129] width 15 height 15
checkbox input "true"
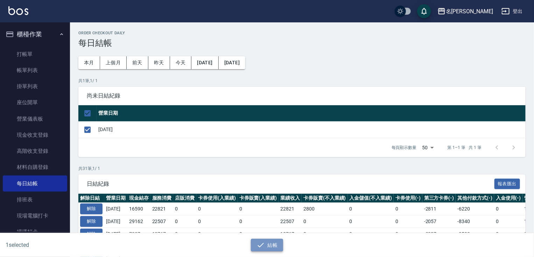
click at [275, 245] on button "結帳" at bounding box center [267, 245] width 33 height 13
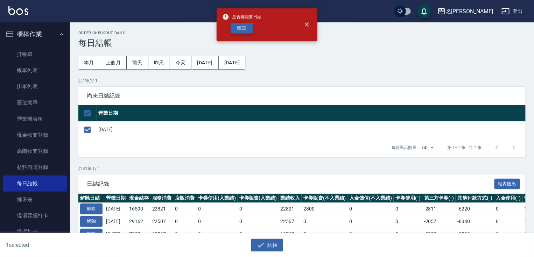
click at [249, 31] on button "確定" at bounding box center [241, 28] width 22 height 11
checkbox input "false"
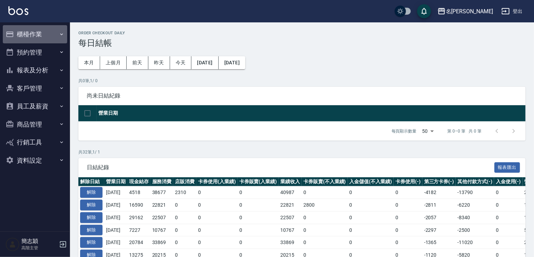
click at [44, 33] on button "櫃檯作業" at bounding box center [35, 34] width 64 height 18
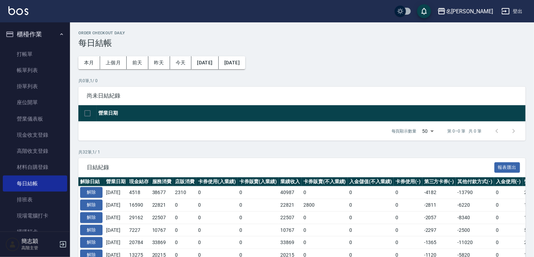
scroll to position [123, 0]
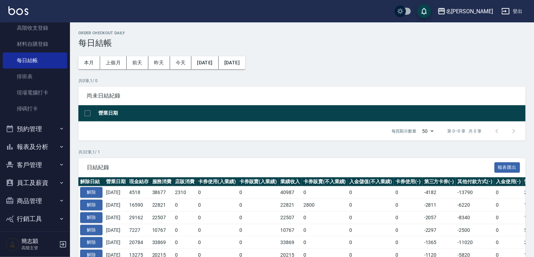
click at [46, 148] on button "報表及分析" at bounding box center [35, 147] width 64 height 18
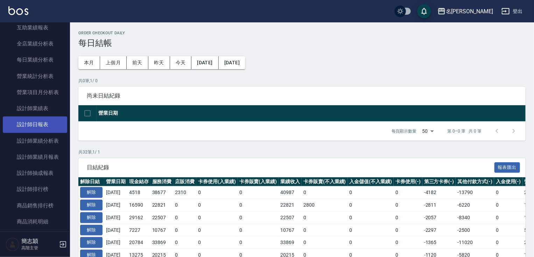
click at [50, 121] on link "設計師日報表" at bounding box center [35, 124] width 64 height 16
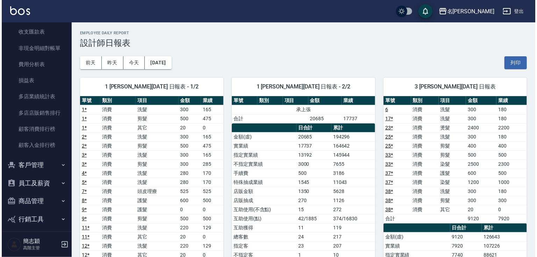
scroll to position [827, 0]
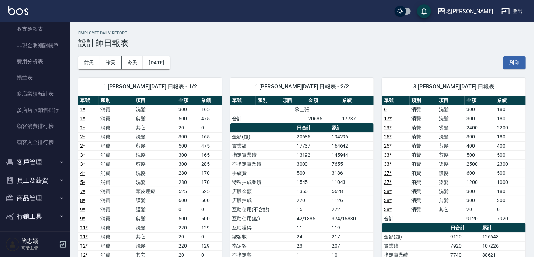
click at [48, 177] on button "員工及薪資" at bounding box center [35, 180] width 64 height 18
click at [42, 92] on link "多店業績統計表" at bounding box center [35, 94] width 64 height 16
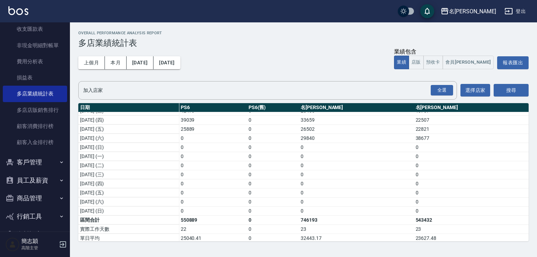
scroll to position [191, 0]
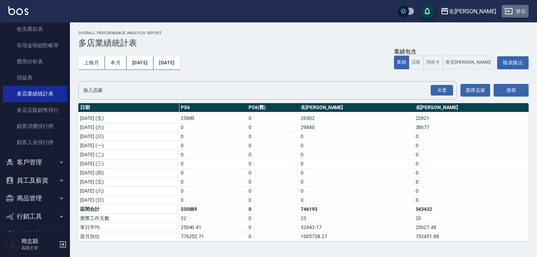
click at [523, 9] on button "登出" at bounding box center [515, 11] width 27 height 13
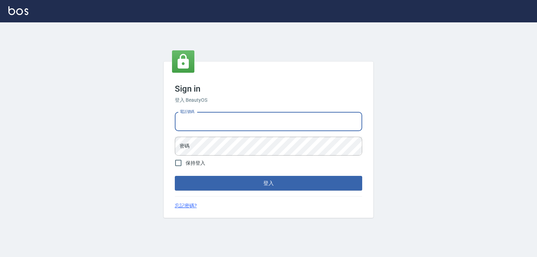
click at [227, 122] on input "電話號碼" at bounding box center [268, 121] width 187 height 19
type input "0932942809"
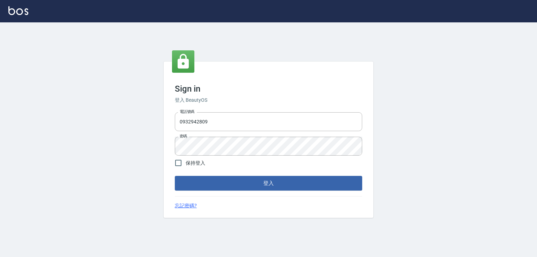
click at [194, 167] on label "保持登入" at bounding box center [188, 163] width 34 height 15
click at [186, 167] on input "保持登入" at bounding box center [178, 163] width 15 height 15
checkbox input "true"
click at [271, 190] on button "登入" at bounding box center [268, 183] width 187 height 15
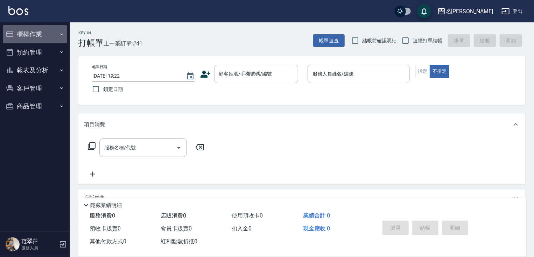
click at [43, 33] on button "櫃檯作業" at bounding box center [35, 34] width 64 height 18
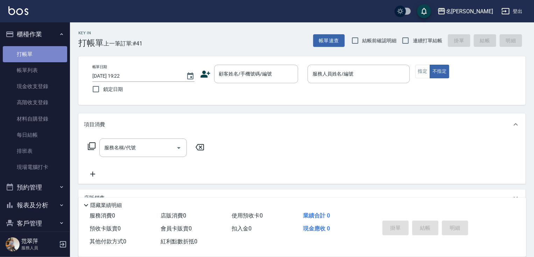
click at [40, 49] on link "打帳單" at bounding box center [35, 54] width 64 height 16
click at [405, 43] on input "連續打單結帳" at bounding box center [405, 40] width 15 height 15
checkbox input "true"
